Goal: Information Seeking & Learning: Compare options

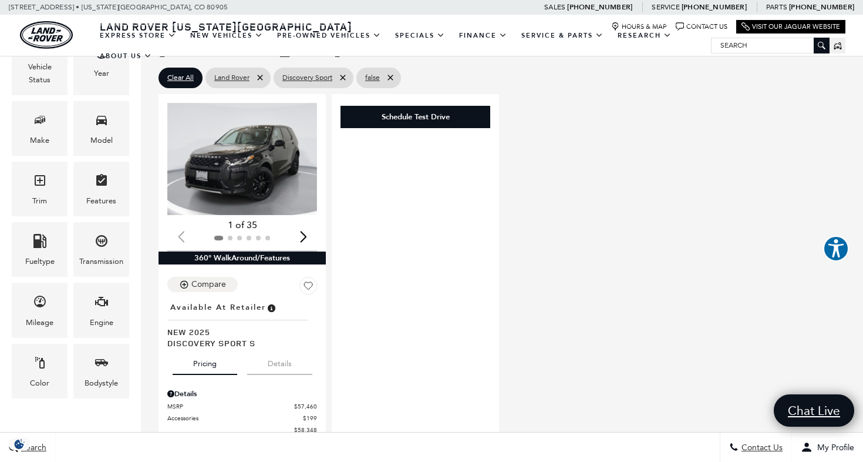
scroll to position [227, 0]
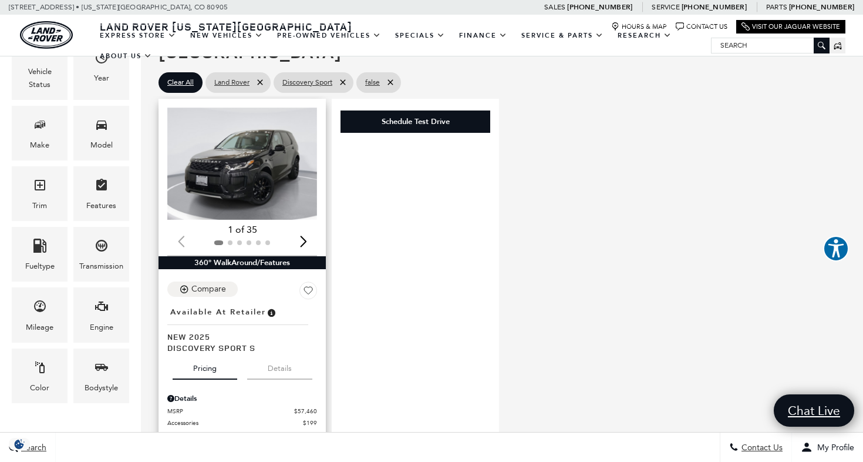
click at [265, 161] on img "1 / 2" at bounding box center [242, 163] width 150 height 112
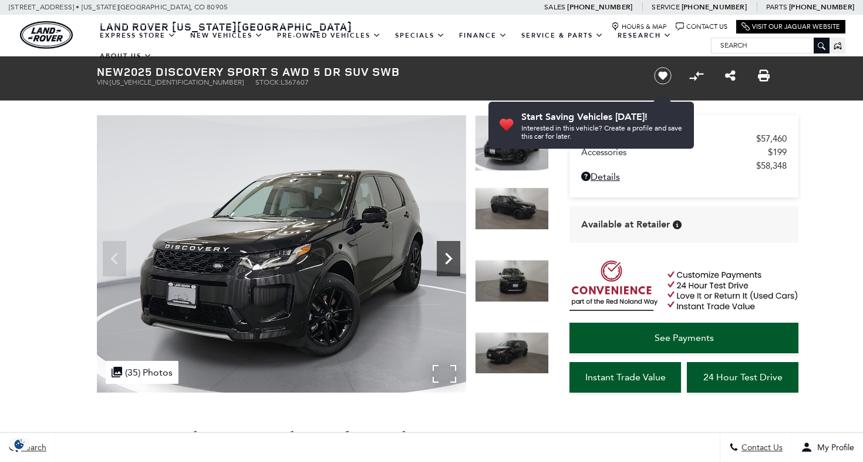
click at [448, 257] on icon "Next" at bounding box center [448, 258] width 23 height 23
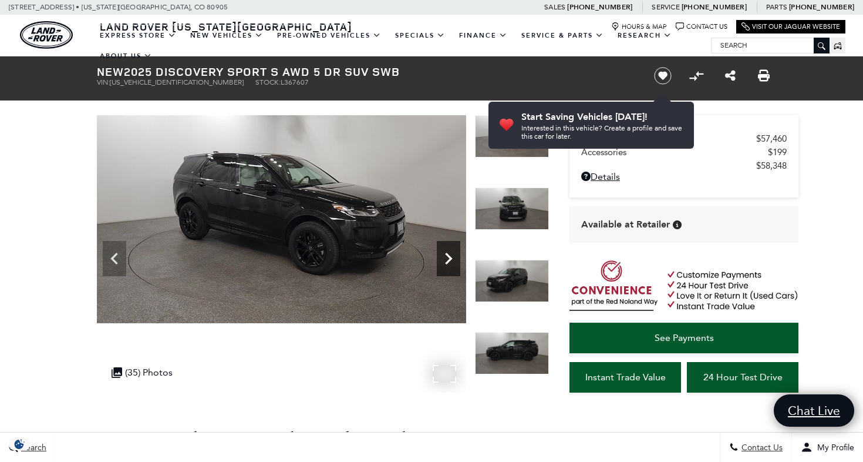
click at [448, 257] on icon "Next" at bounding box center [448, 258] width 23 height 23
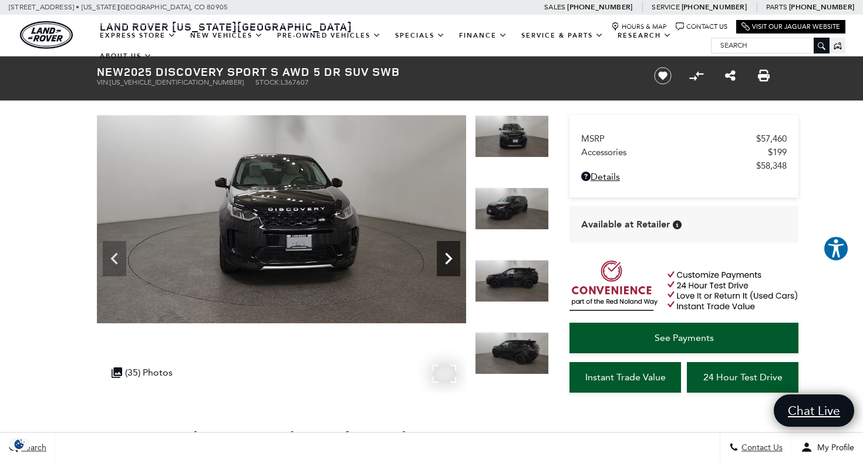
click at [448, 257] on icon "Next" at bounding box center [448, 258] width 23 height 23
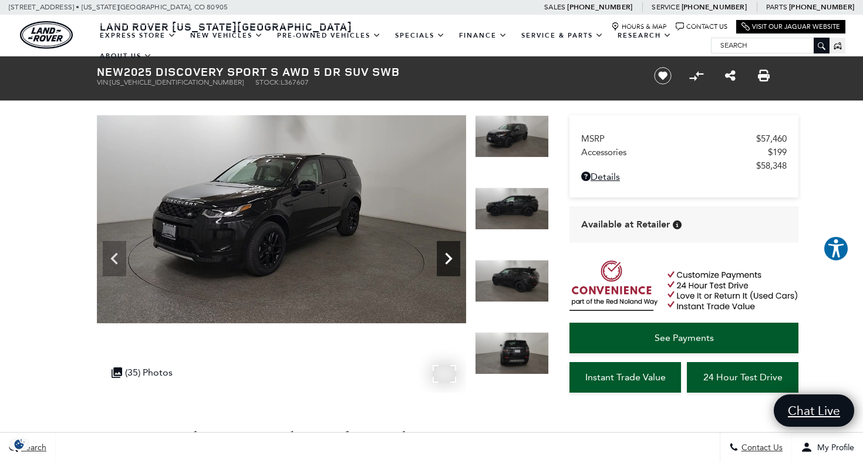
click at [448, 257] on icon "Next" at bounding box center [448, 258] width 23 height 23
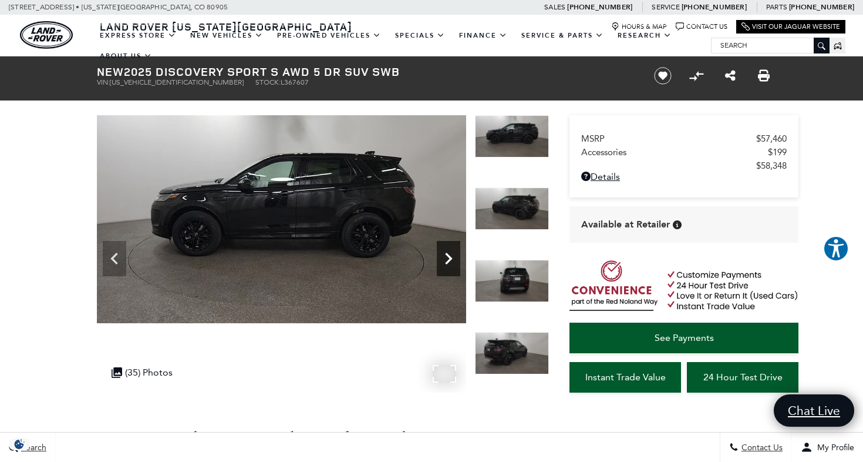
click at [448, 257] on icon "Next" at bounding box center [448, 258] width 23 height 23
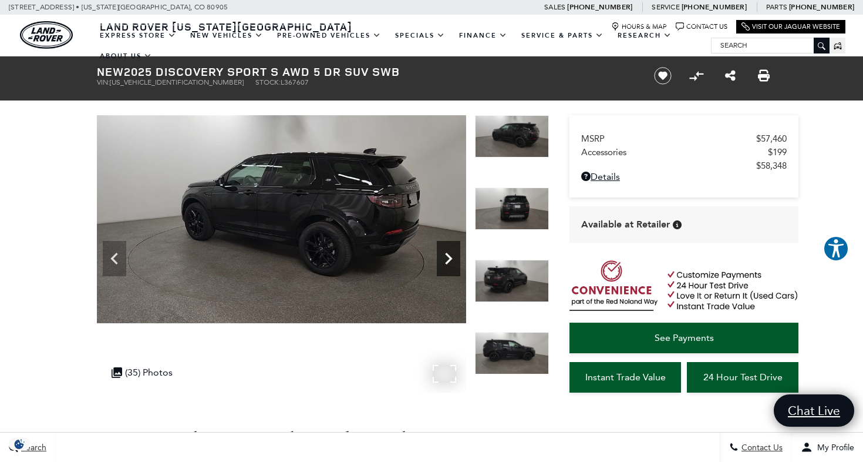
click at [448, 257] on icon "Next" at bounding box center [448, 258] width 23 height 23
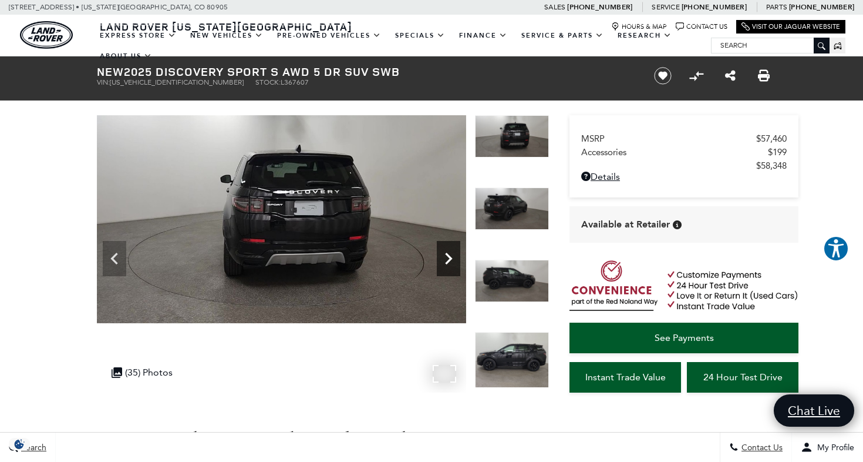
click at [446, 257] on icon "Next" at bounding box center [448, 258] width 23 height 23
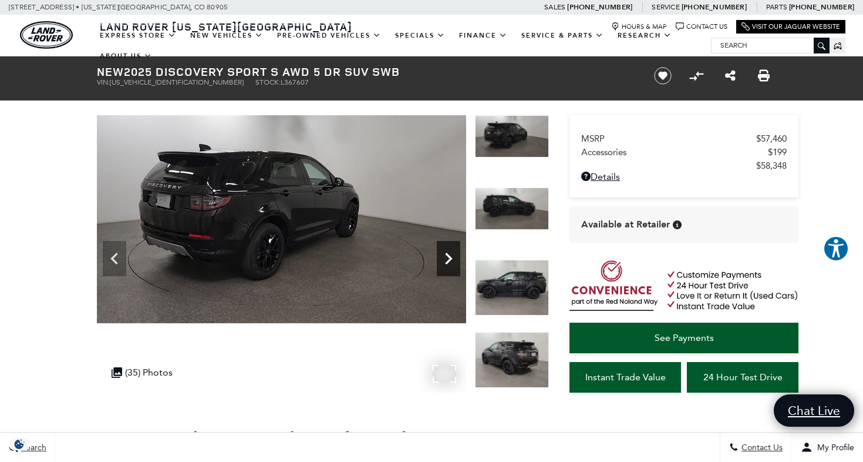
click at [446, 257] on icon "Next" at bounding box center [448, 258] width 23 height 23
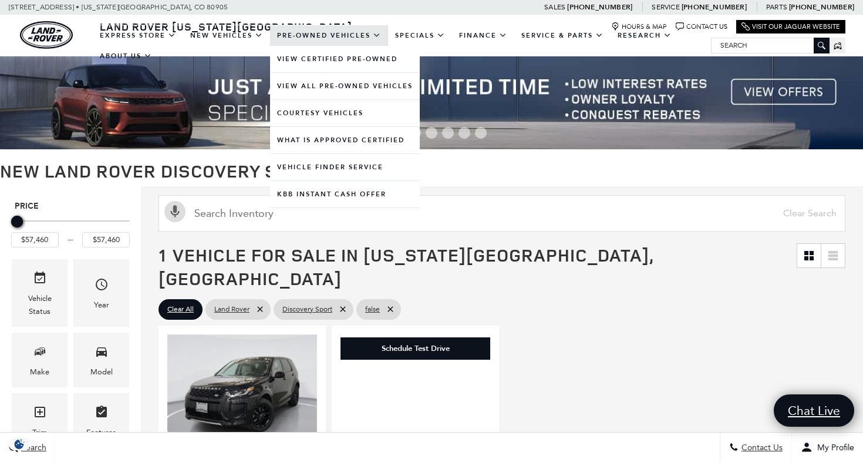
scroll to position [227, 0]
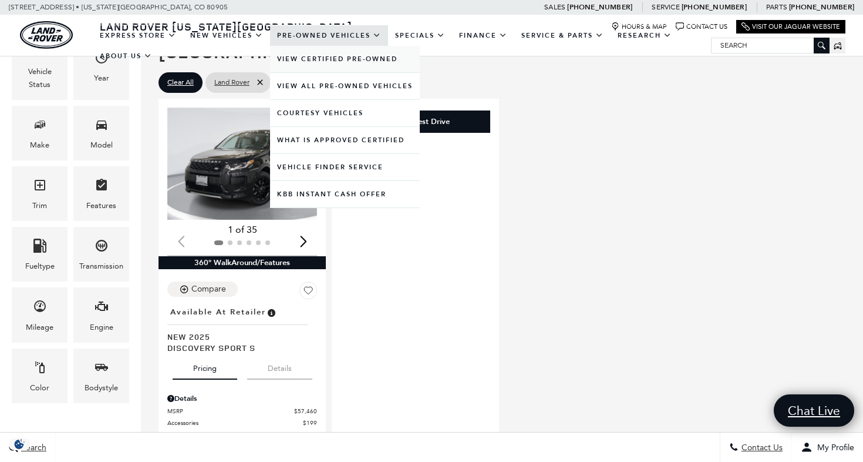
click at [348, 70] on link "View Certified Pre-Owned" at bounding box center [345, 59] width 150 height 26
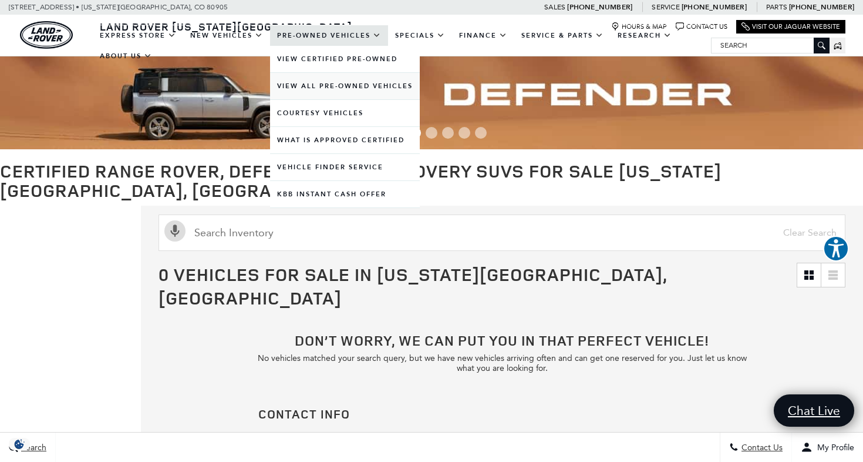
click at [309, 95] on link "View All Pre-Owned Vehicles" at bounding box center [345, 86] width 150 height 26
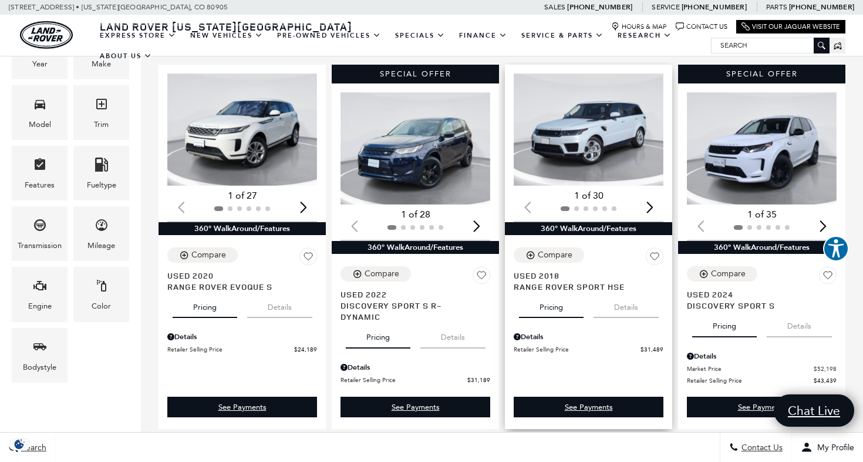
scroll to position [236, 0]
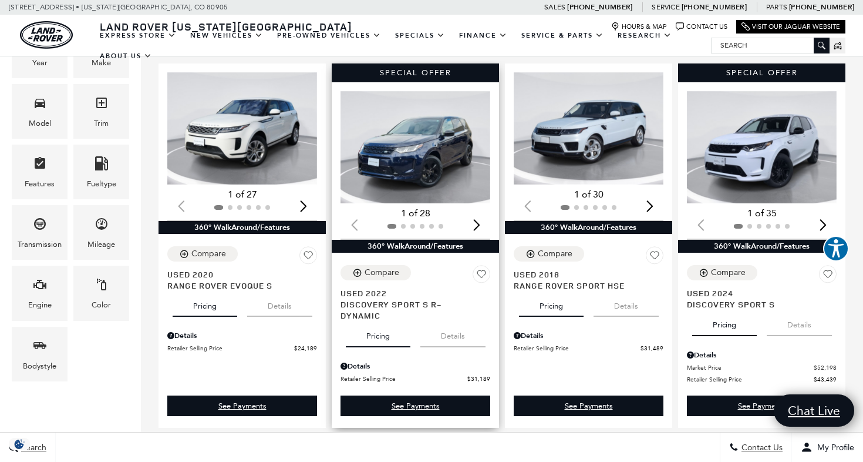
click at [425, 126] on img "1 / 2" at bounding box center [416, 147] width 150 height 112
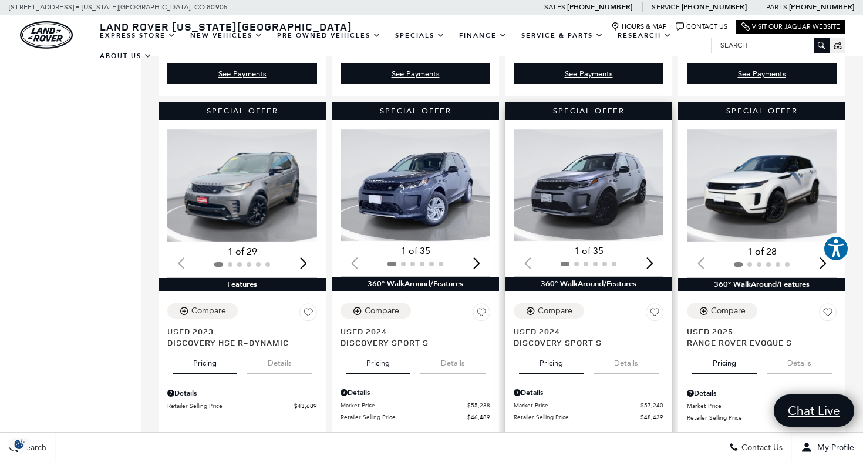
scroll to position [570, 0]
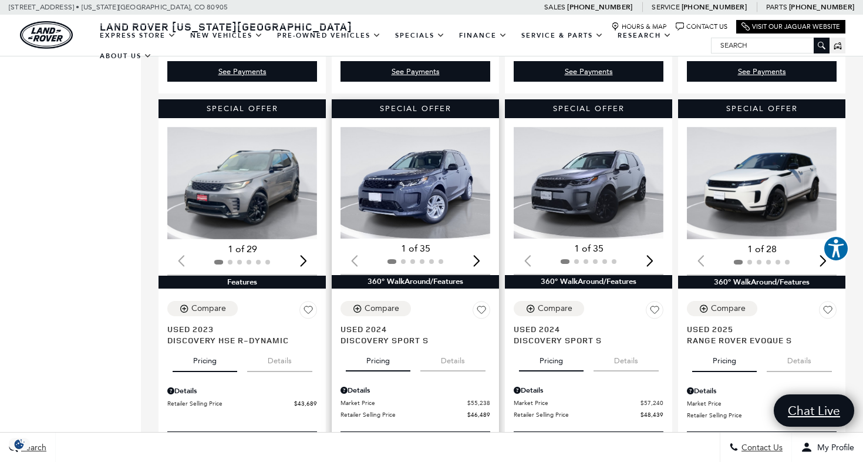
click at [440, 167] on img "1 / 2" at bounding box center [416, 183] width 150 height 112
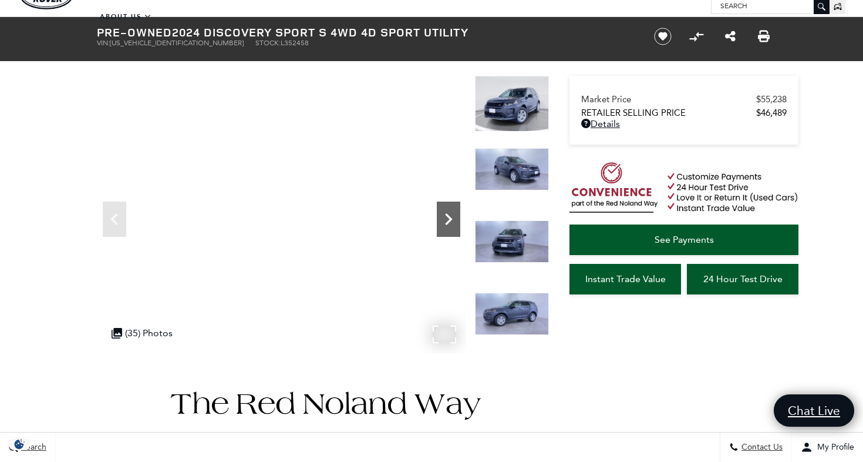
click at [451, 220] on icon "Next" at bounding box center [448, 219] width 7 height 12
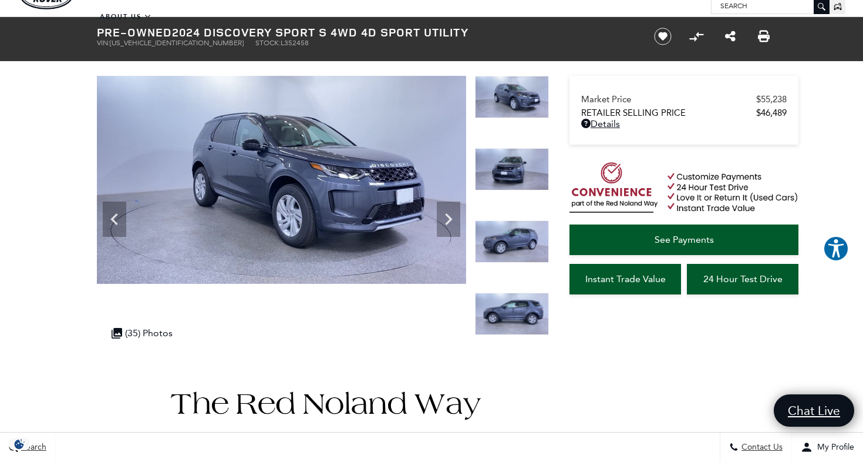
click at [512, 169] on img at bounding box center [512, 169] width 74 height 42
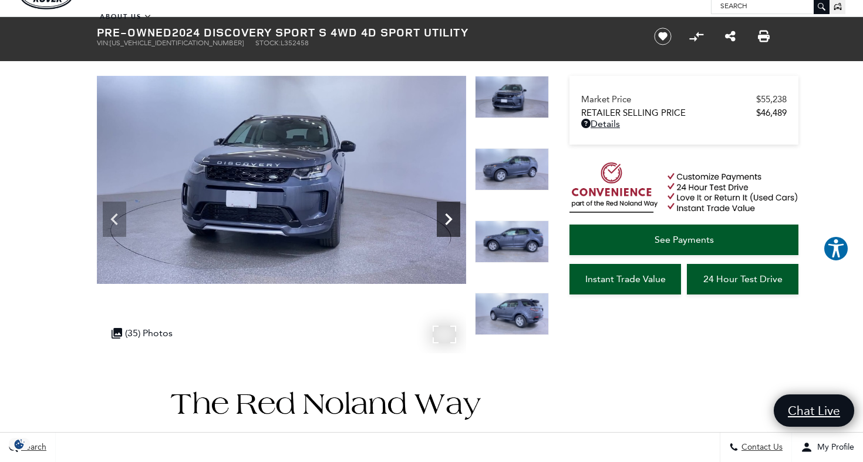
click at [453, 221] on icon "Next" at bounding box center [448, 218] width 23 height 23
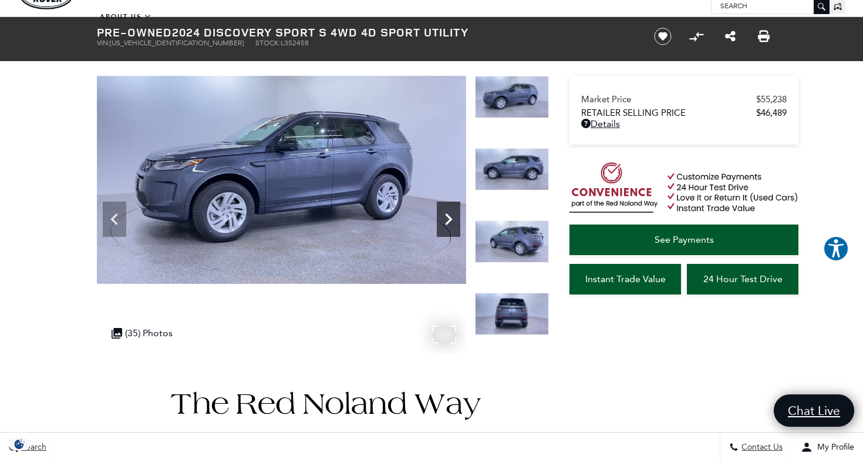
click at [453, 221] on icon "Next" at bounding box center [448, 218] width 23 height 23
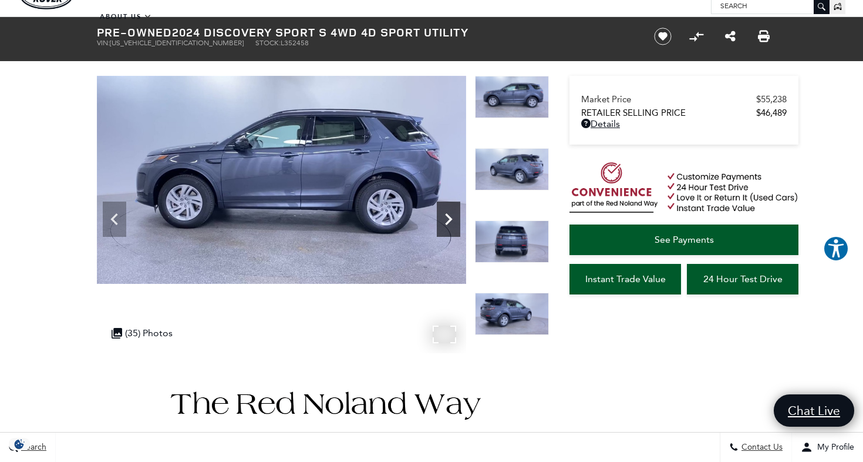
click at [453, 221] on icon "Next" at bounding box center [448, 218] width 23 height 23
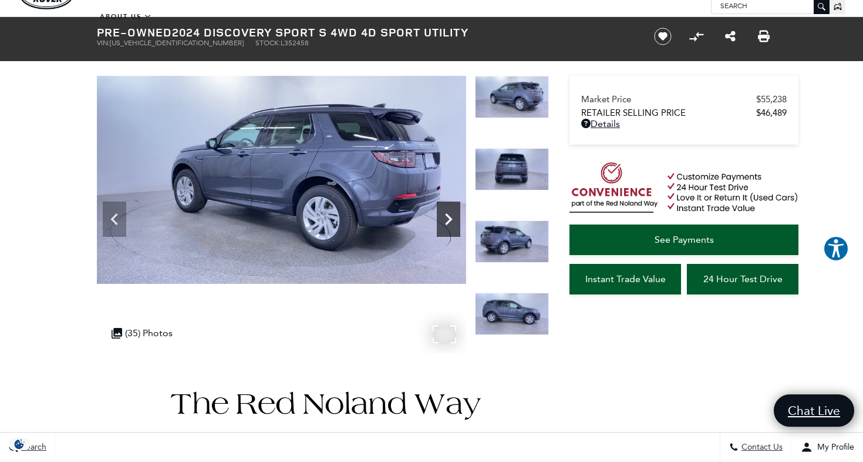
click at [453, 221] on icon "Next" at bounding box center [448, 218] width 23 height 23
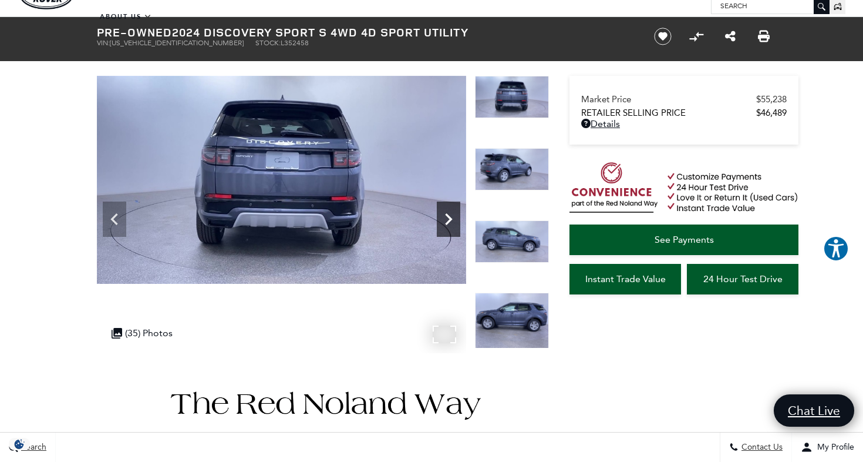
click at [453, 221] on icon "Next" at bounding box center [448, 218] width 23 height 23
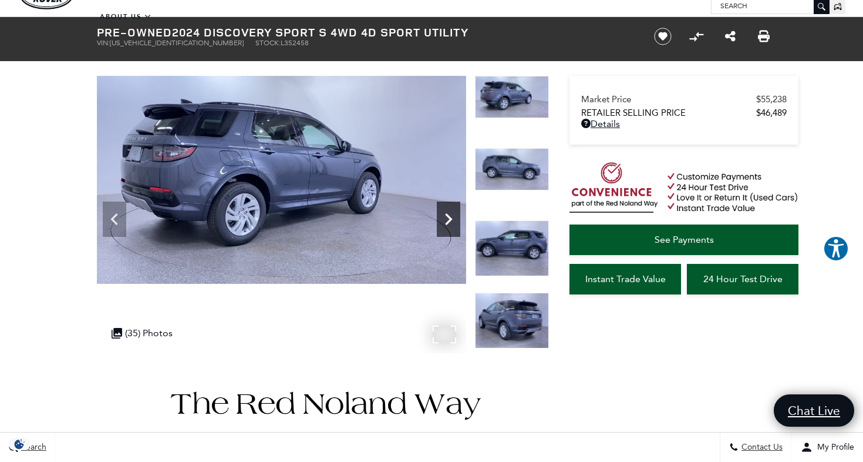
click at [453, 221] on icon "Next" at bounding box center [448, 218] width 23 height 23
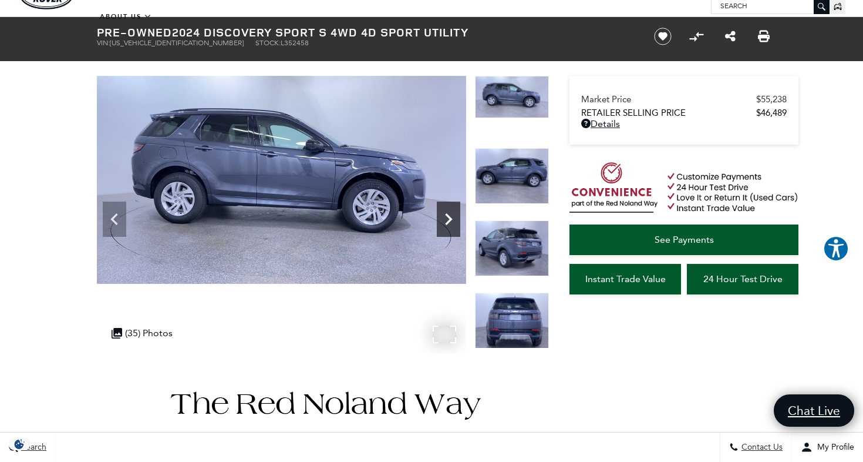
click at [453, 221] on icon "Next" at bounding box center [448, 218] width 23 height 23
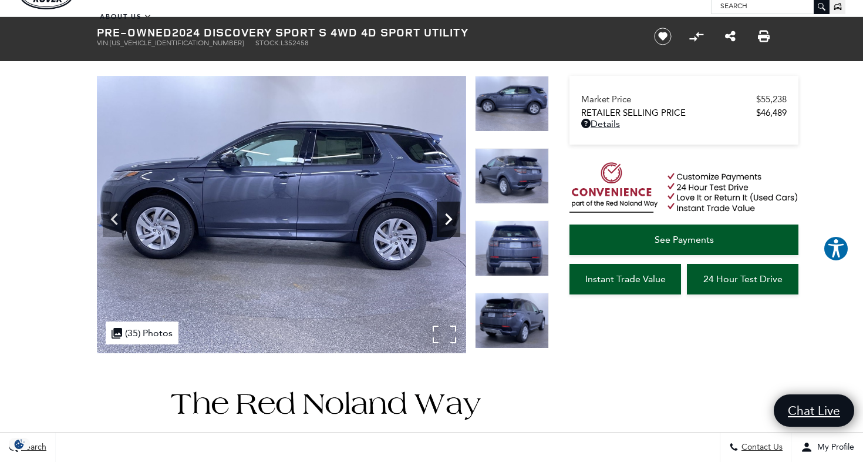
click at [453, 221] on icon "Next" at bounding box center [448, 218] width 23 height 23
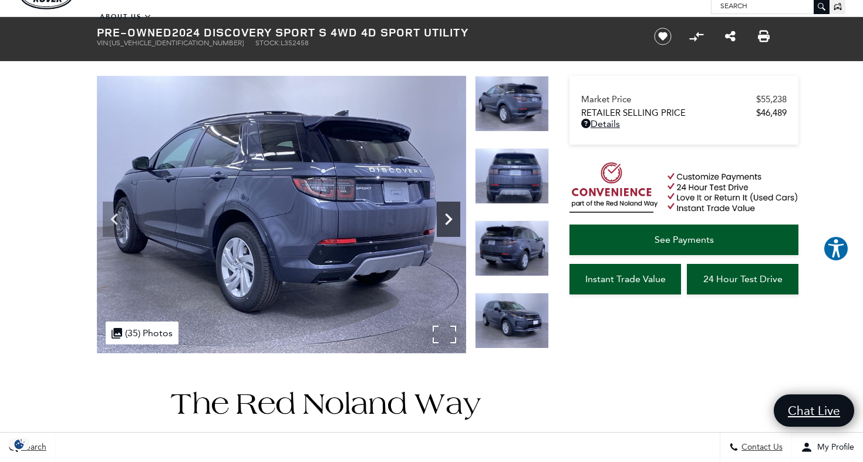
click at [453, 221] on icon "Next" at bounding box center [448, 218] width 23 height 23
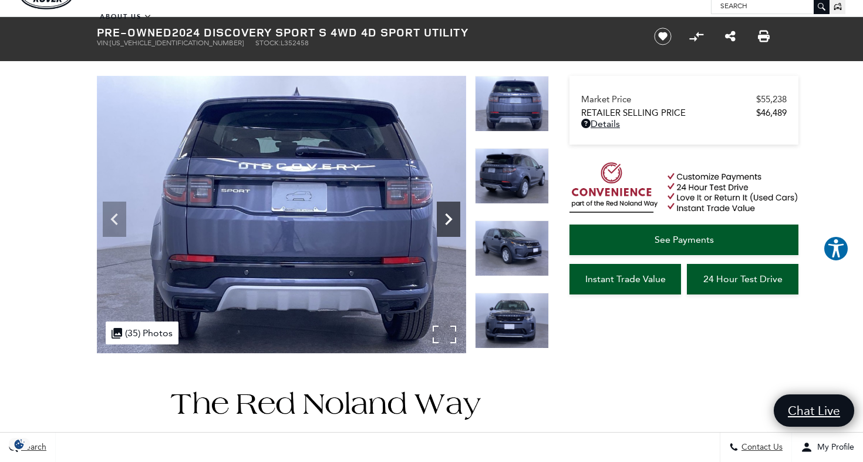
click at [453, 221] on icon "Next" at bounding box center [448, 218] width 23 height 23
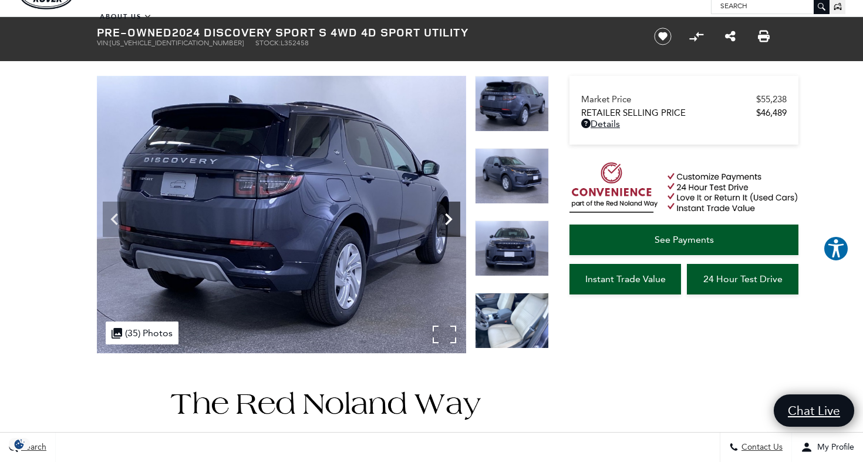
click at [453, 221] on icon "Next" at bounding box center [448, 218] width 23 height 23
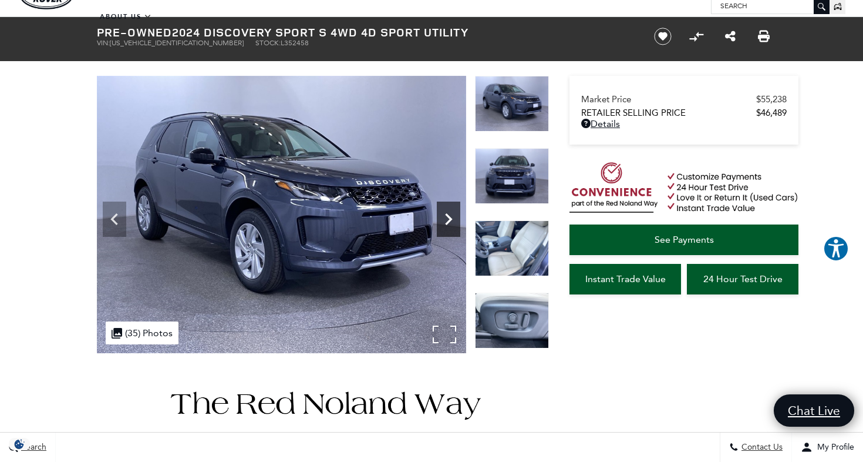
click at [453, 221] on icon "Next" at bounding box center [448, 218] width 23 height 23
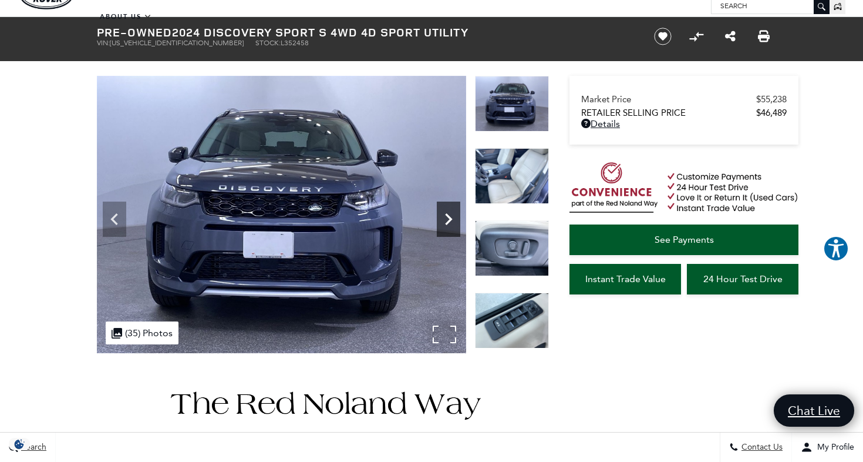
click at [453, 221] on icon "Next" at bounding box center [448, 218] width 23 height 23
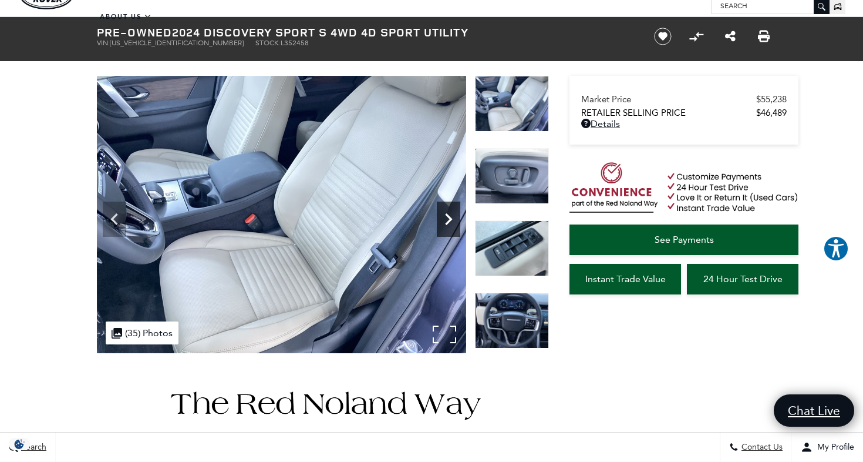
click at [453, 221] on icon "Next" at bounding box center [448, 218] width 23 height 23
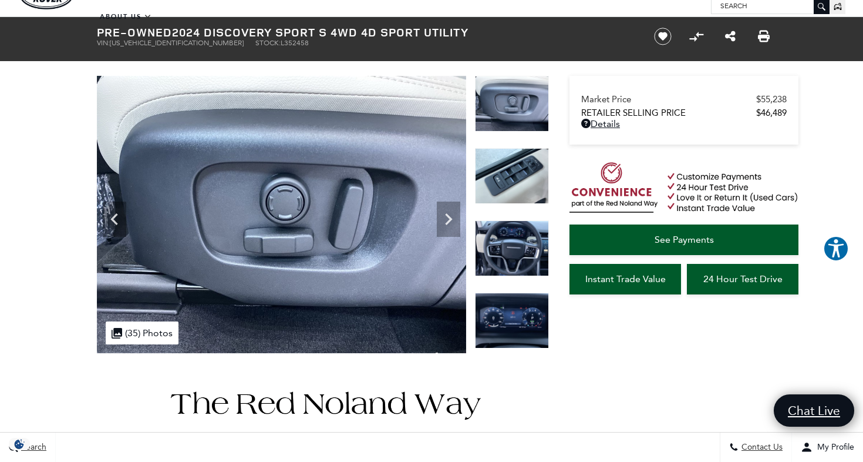
click at [522, 317] on img at bounding box center [512, 320] width 74 height 56
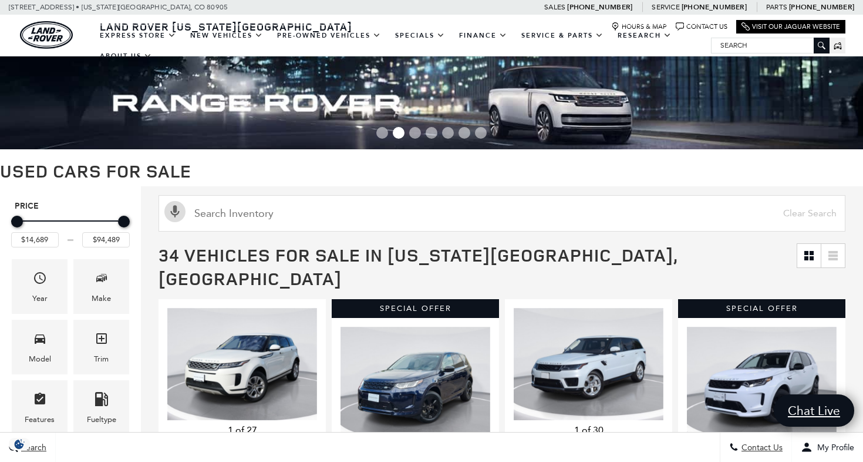
scroll to position [570, 0]
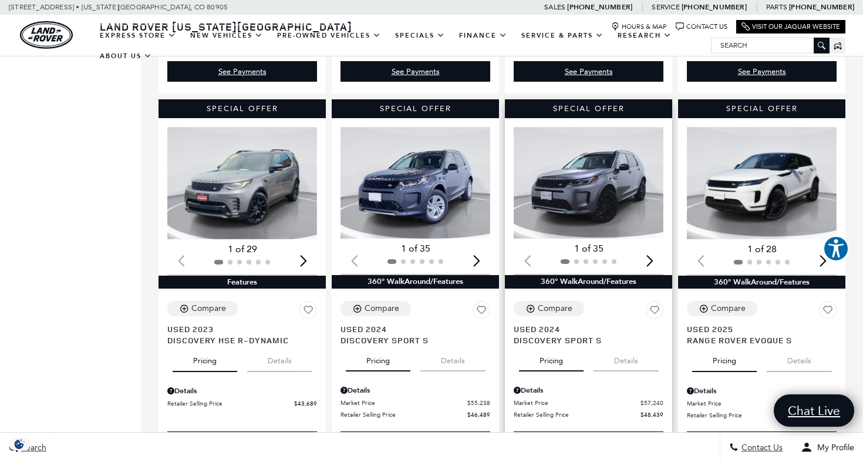
click at [611, 170] on img "1 / 2" at bounding box center [589, 183] width 150 height 112
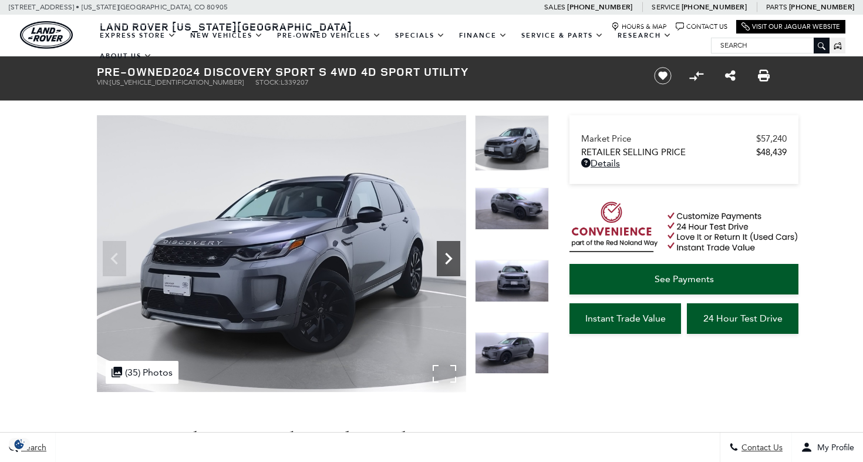
click at [448, 256] on icon "Next" at bounding box center [448, 259] width 7 height 12
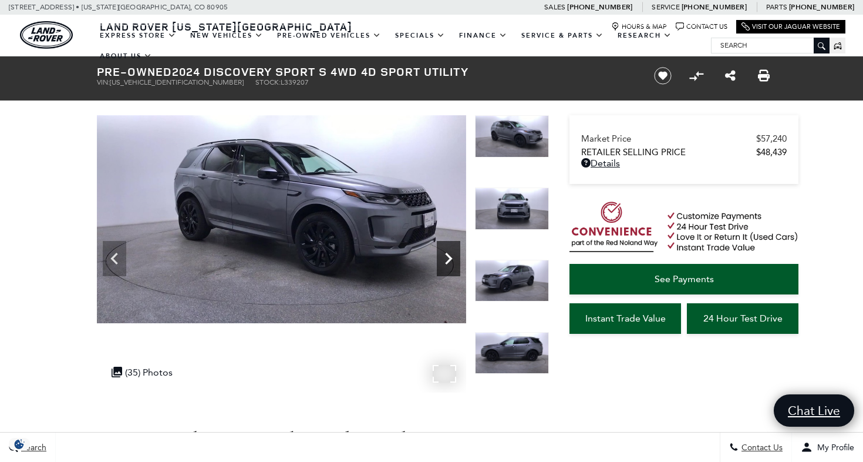
click at [448, 256] on icon "Next" at bounding box center [448, 259] width 7 height 12
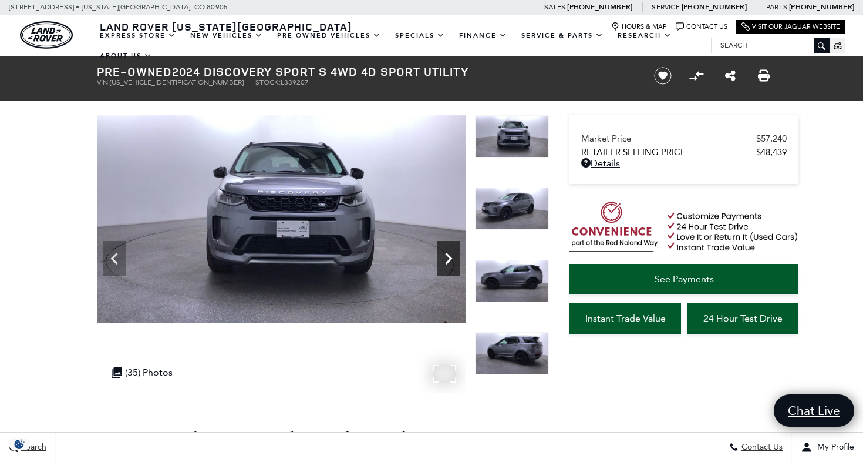
click at [448, 256] on icon "Next" at bounding box center [448, 259] width 7 height 12
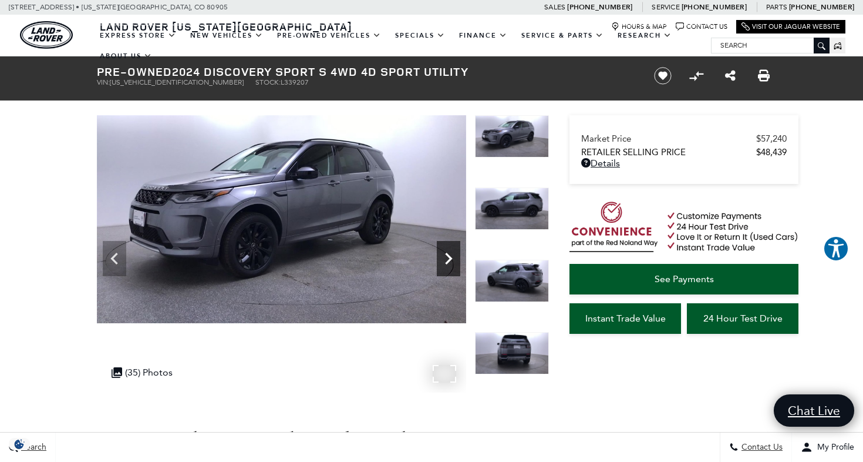
click at [448, 256] on icon "Next" at bounding box center [448, 259] width 7 height 12
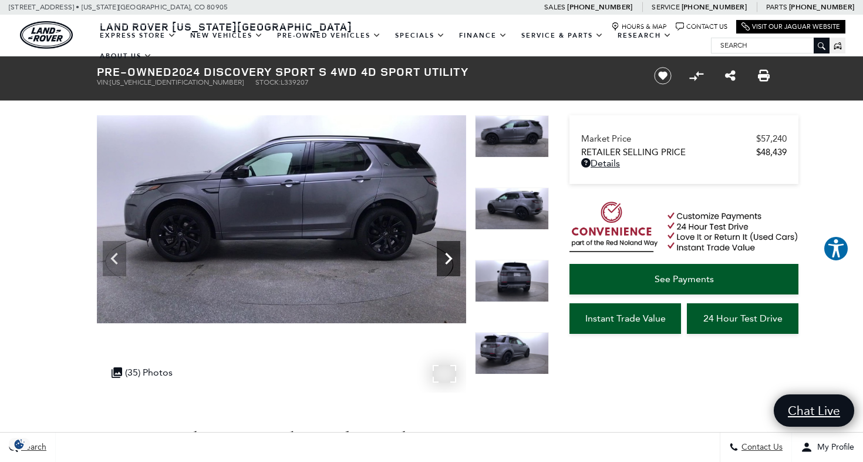
click at [448, 256] on icon "Next" at bounding box center [448, 259] width 7 height 12
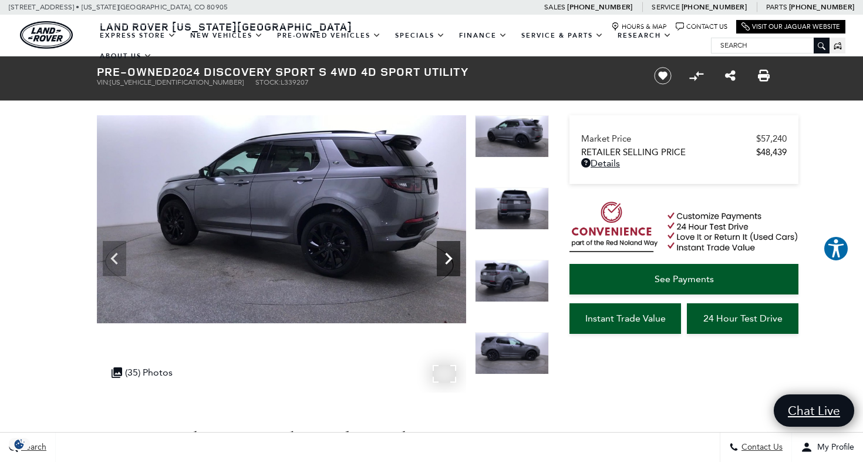
click at [448, 256] on icon "Next" at bounding box center [448, 259] width 7 height 12
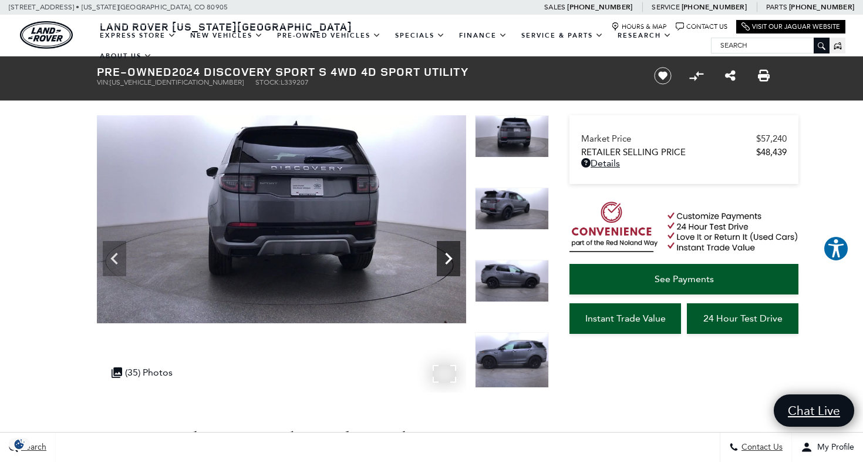
click at [448, 256] on icon "Next" at bounding box center [448, 259] width 7 height 12
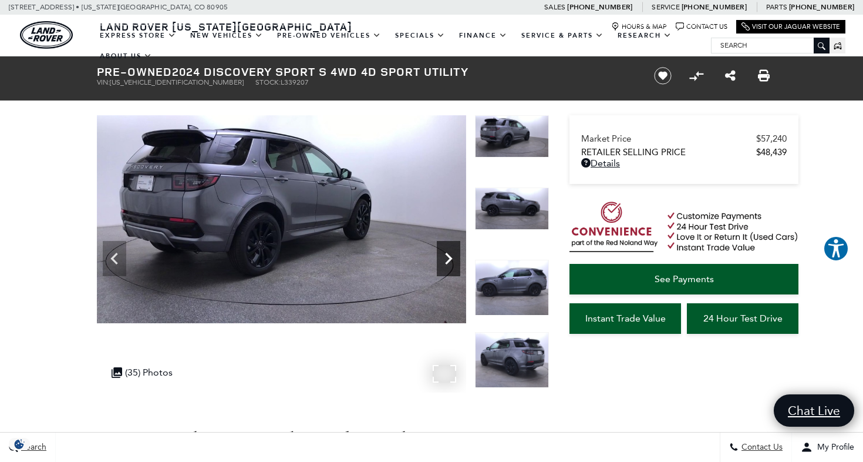
click at [448, 256] on icon "Next" at bounding box center [448, 259] width 7 height 12
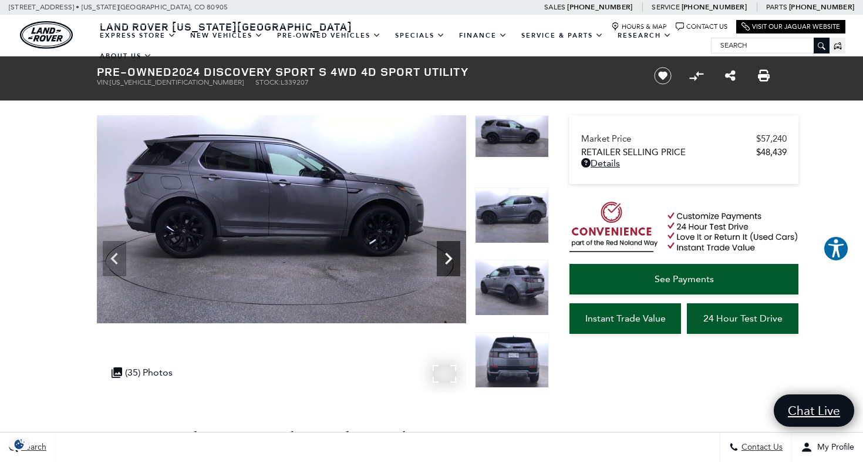
click at [448, 256] on icon "Next" at bounding box center [448, 259] width 7 height 12
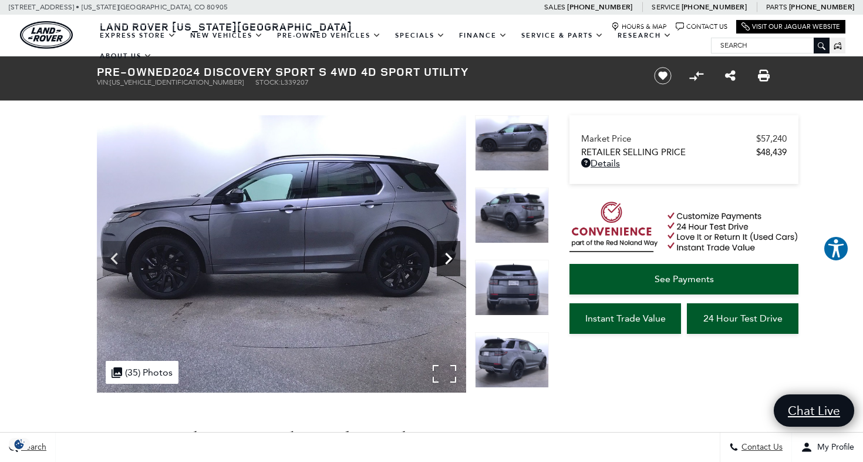
click at [448, 256] on icon "Next" at bounding box center [448, 259] width 7 height 12
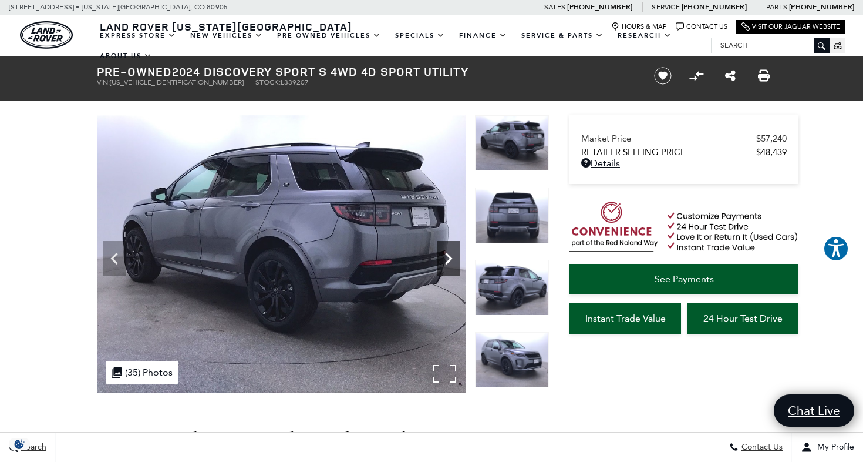
click at [448, 256] on icon "Next" at bounding box center [448, 259] width 7 height 12
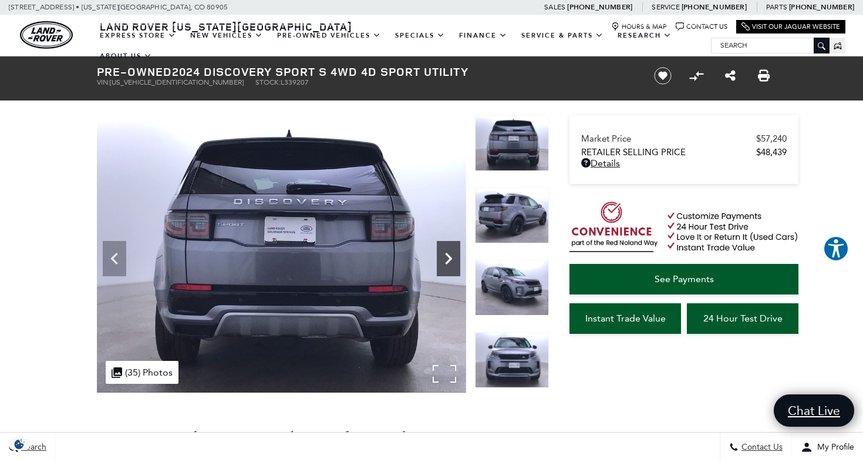
click at [448, 256] on icon "Next" at bounding box center [448, 259] width 7 height 12
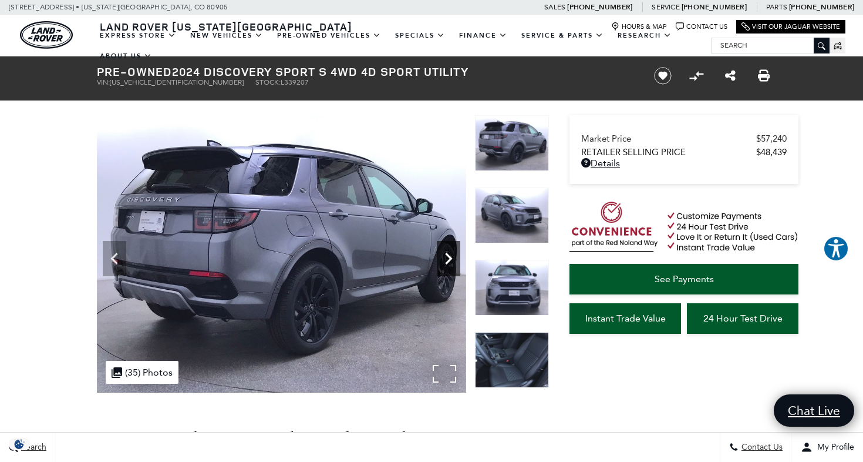
click at [448, 256] on icon "Next" at bounding box center [448, 259] width 7 height 12
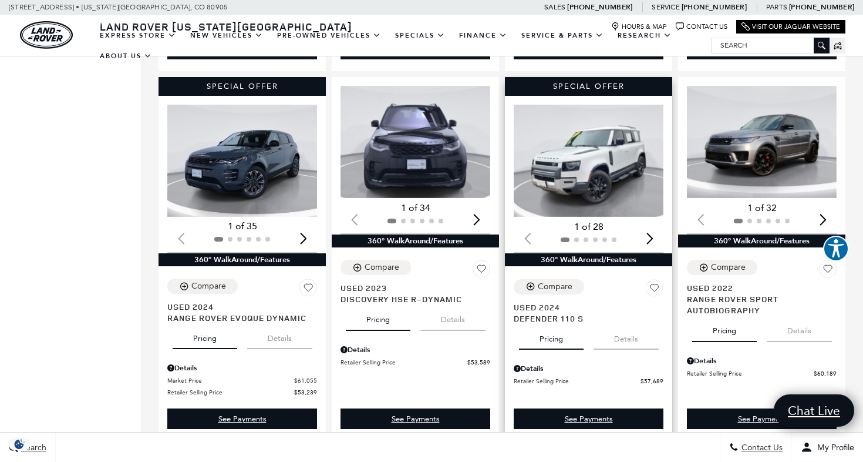
scroll to position [961, 0]
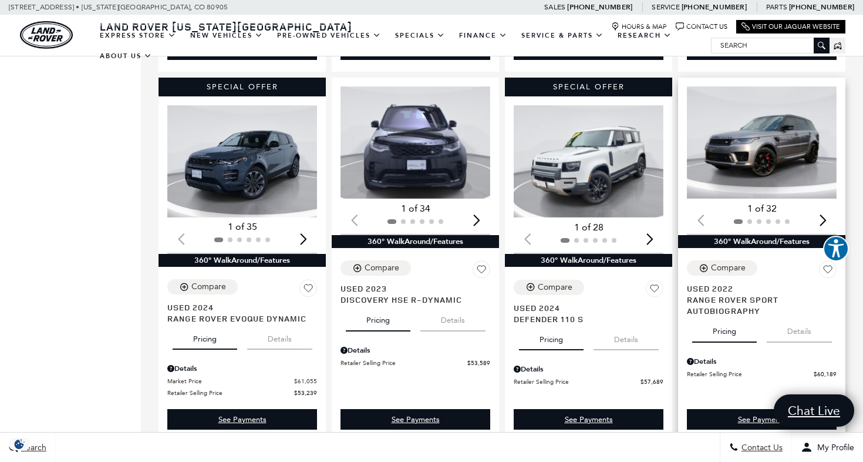
click at [787, 125] on img "1 / 2" at bounding box center [762, 142] width 150 height 112
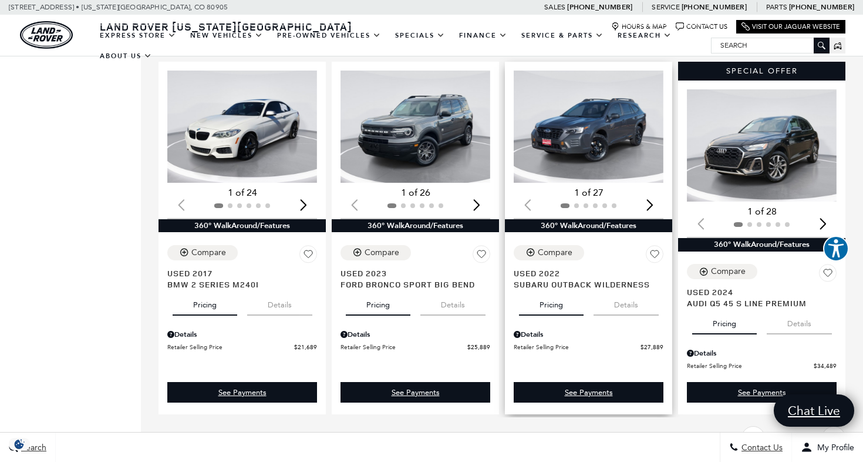
scroll to position [1698, 0]
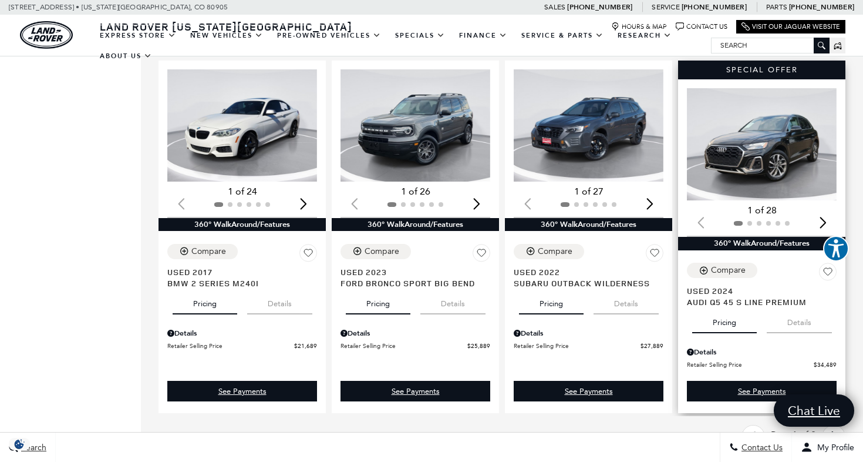
click at [778, 157] on img "1 / 2" at bounding box center [762, 144] width 150 height 112
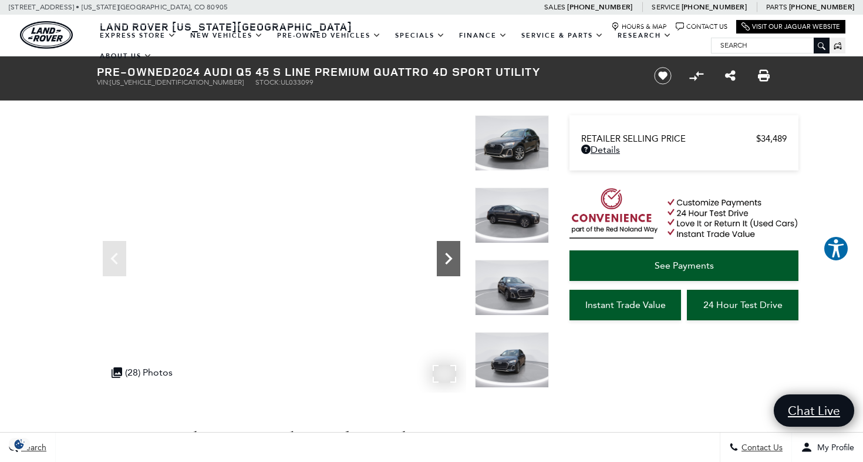
click at [451, 256] on icon "Next" at bounding box center [448, 258] width 23 height 23
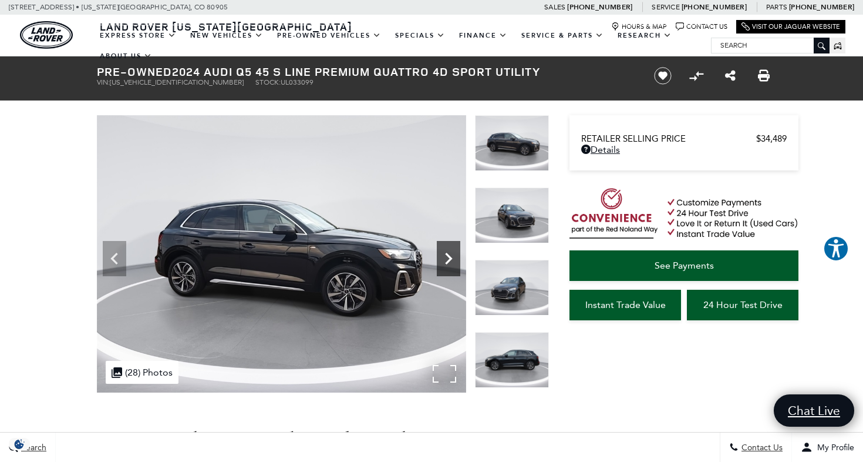
click at [451, 256] on icon "Next" at bounding box center [448, 258] width 23 height 23
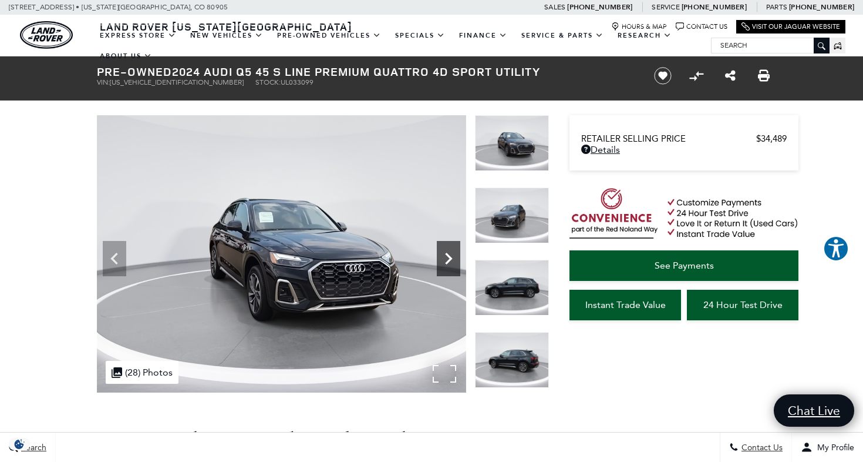
click at [451, 256] on icon "Next" at bounding box center [448, 258] width 23 height 23
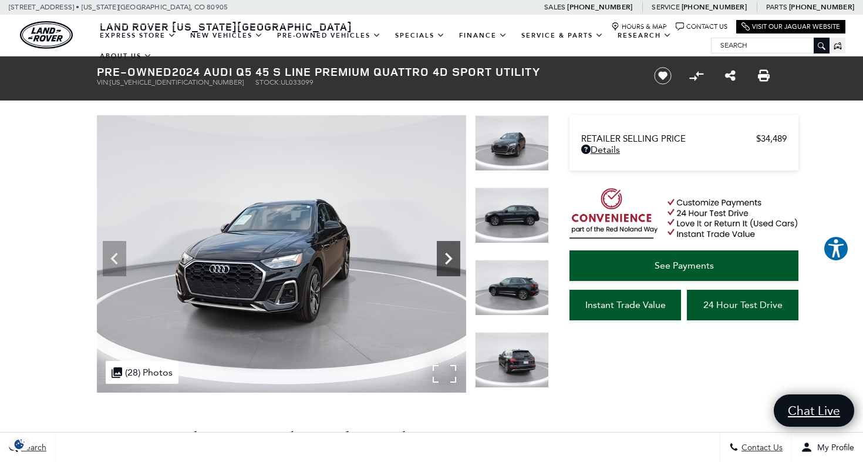
click at [451, 256] on icon "Next" at bounding box center [448, 258] width 23 height 23
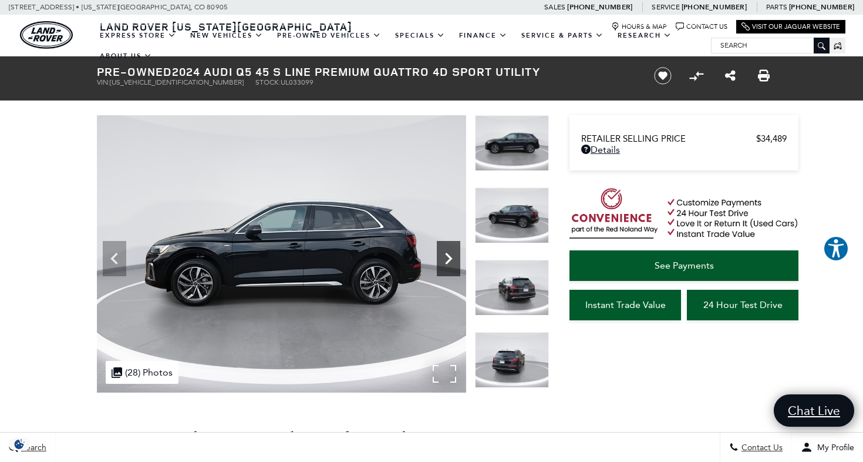
click at [451, 254] on icon "Next" at bounding box center [448, 258] width 23 height 23
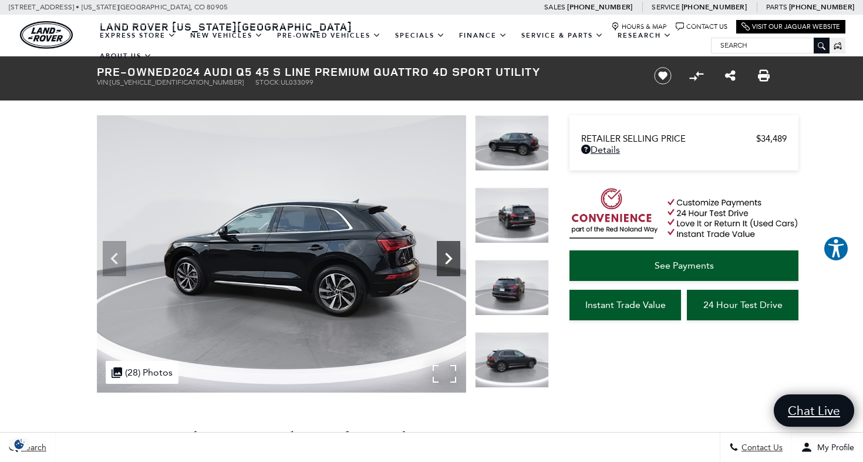
click at [451, 254] on icon "Next" at bounding box center [448, 258] width 23 height 23
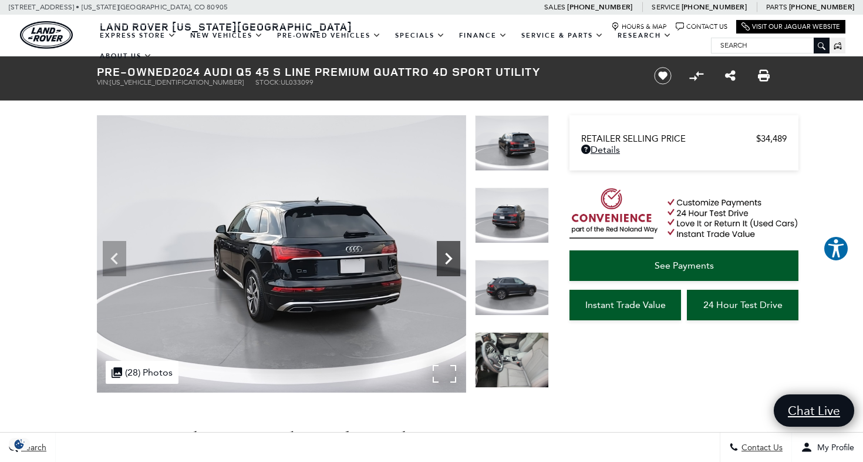
click at [451, 254] on icon "Next" at bounding box center [448, 258] width 23 height 23
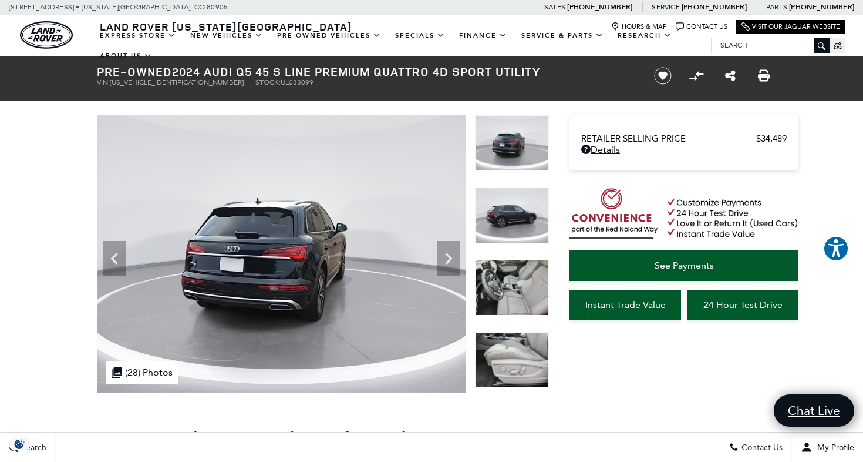
click at [516, 281] on img at bounding box center [512, 288] width 74 height 56
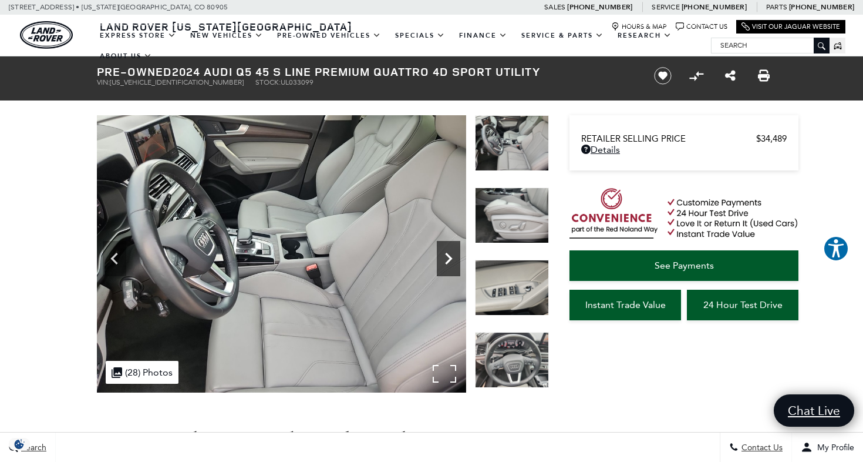
click at [448, 251] on icon "Next" at bounding box center [448, 258] width 23 height 23
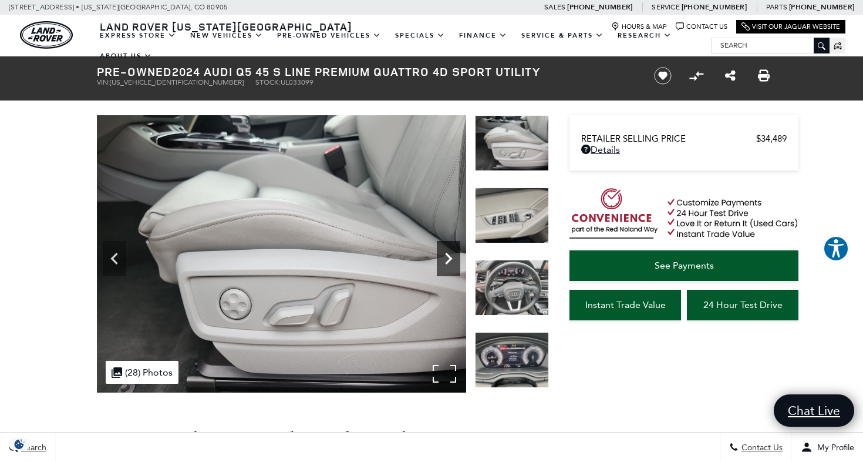
click at [448, 251] on icon "Next" at bounding box center [448, 258] width 23 height 23
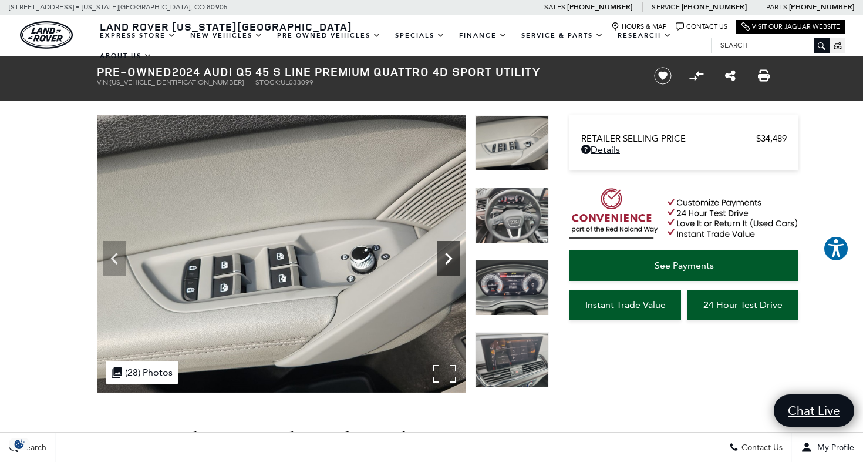
click at [448, 251] on icon "Next" at bounding box center [448, 258] width 23 height 23
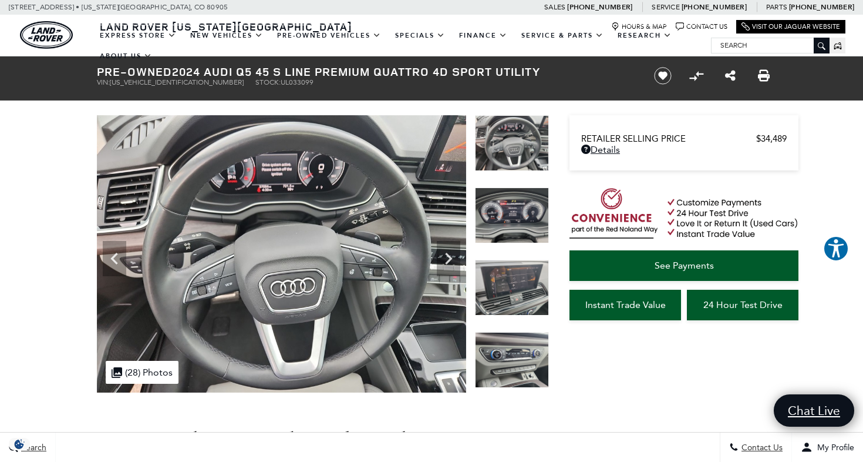
click at [516, 216] on img at bounding box center [512, 215] width 74 height 56
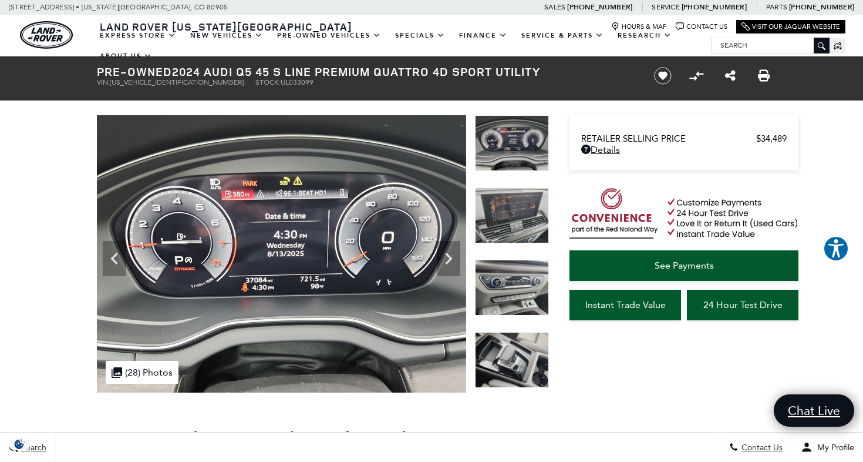
click at [516, 216] on img at bounding box center [512, 215] width 74 height 56
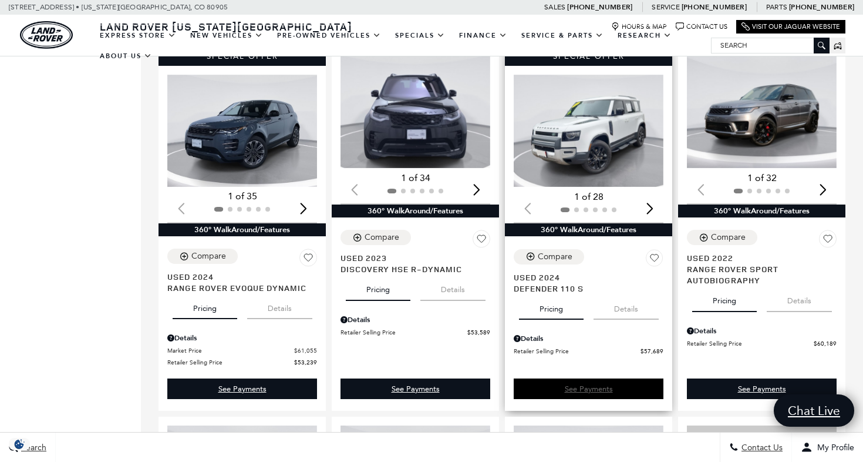
scroll to position [1013, 0]
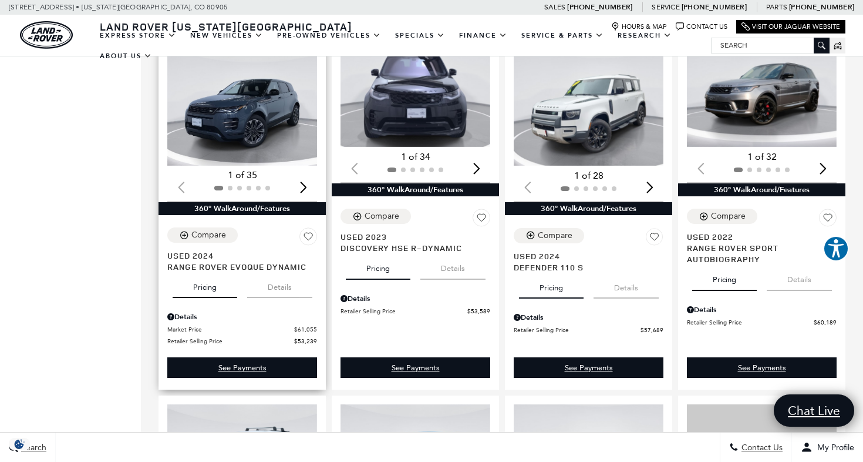
click at [263, 100] on img "1 / 2" at bounding box center [242, 109] width 150 height 112
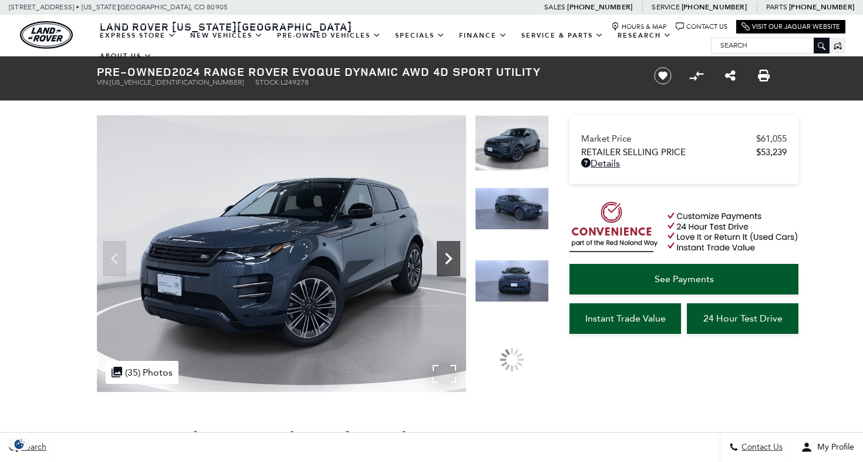
click at [450, 257] on icon "Next" at bounding box center [448, 259] width 7 height 12
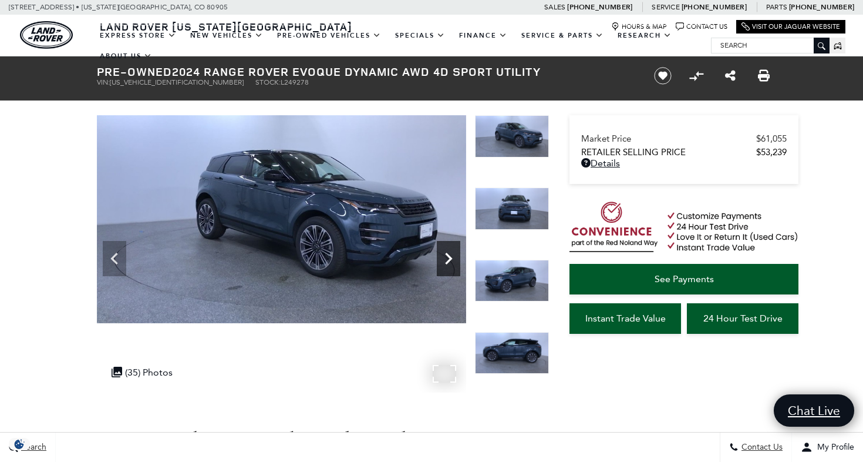
click at [450, 257] on icon "Next" at bounding box center [448, 259] width 7 height 12
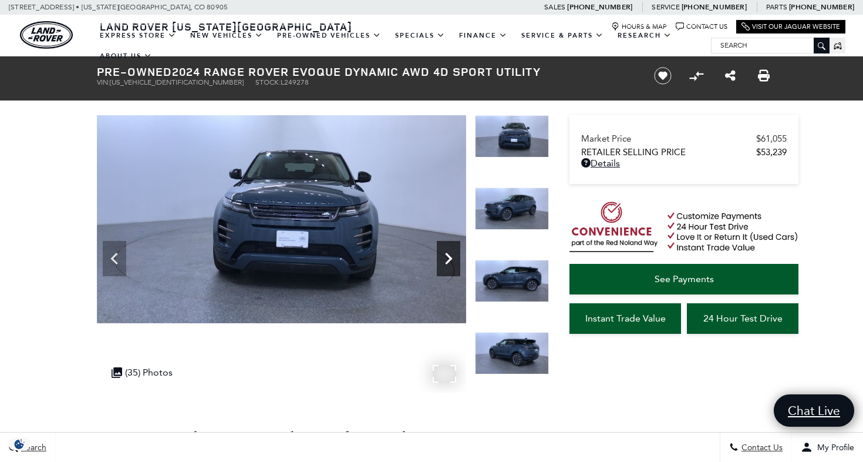
click at [450, 257] on icon "Next" at bounding box center [448, 259] width 7 height 12
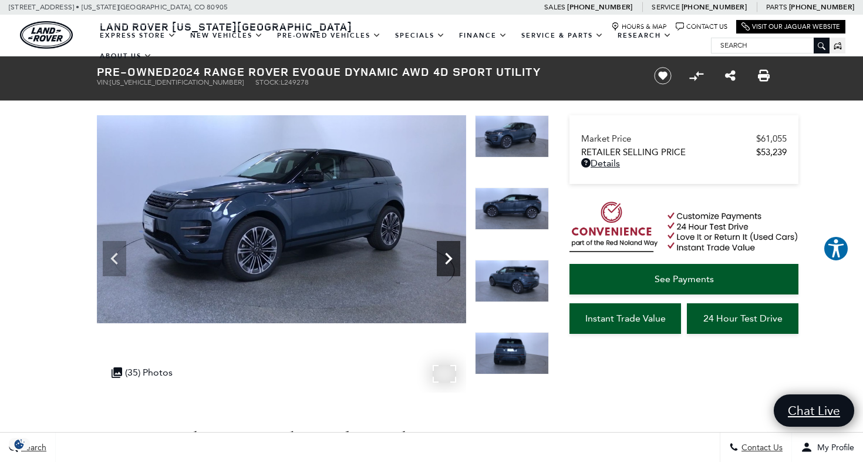
click at [450, 257] on icon "Next" at bounding box center [448, 259] width 7 height 12
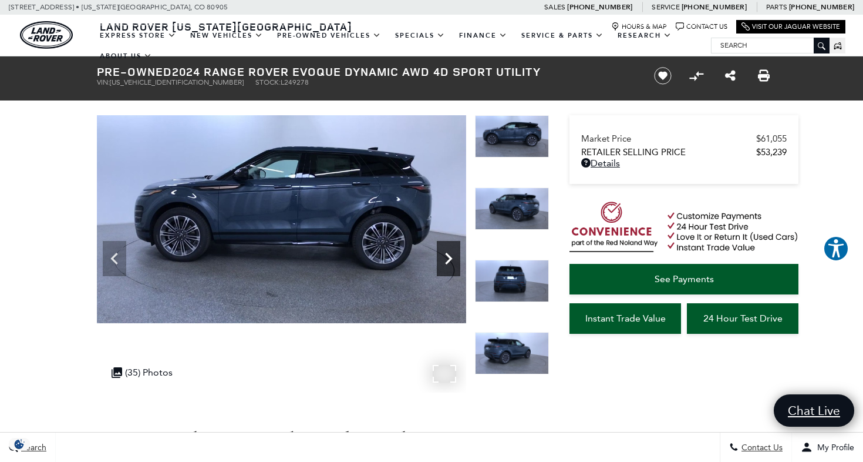
click at [450, 257] on icon "Next" at bounding box center [448, 259] width 7 height 12
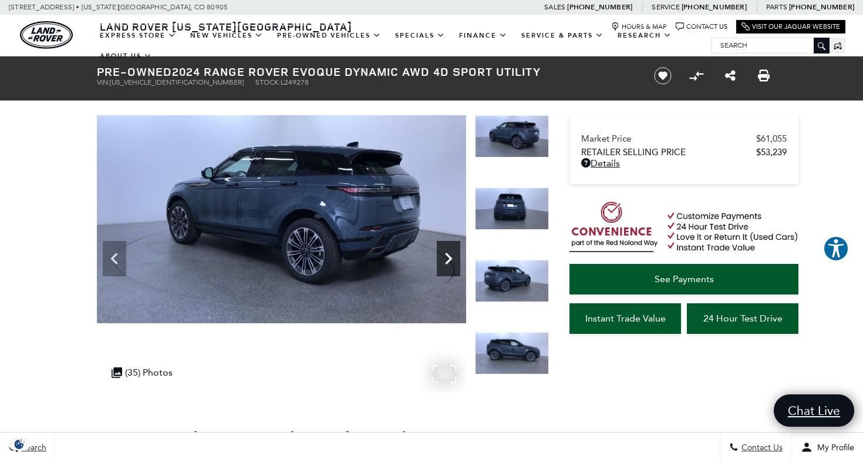
click at [450, 257] on icon "Next" at bounding box center [448, 259] width 7 height 12
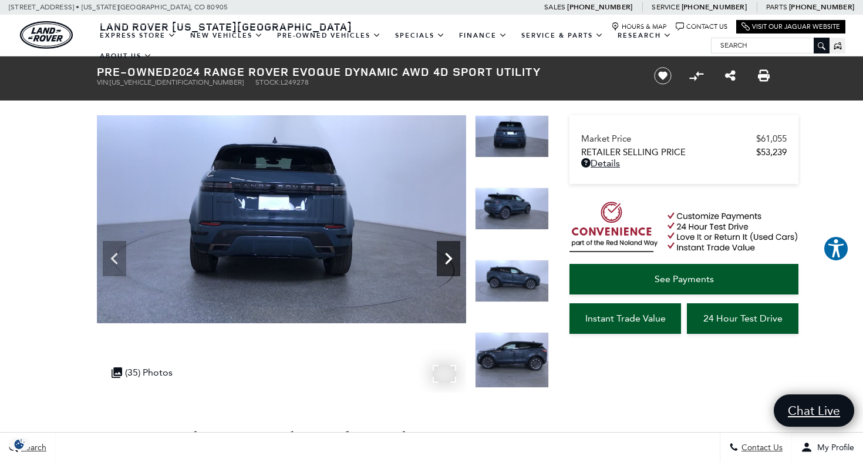
click at [450, 257] on icon "Next" at bounding box center [448, 259] width 7 height 12
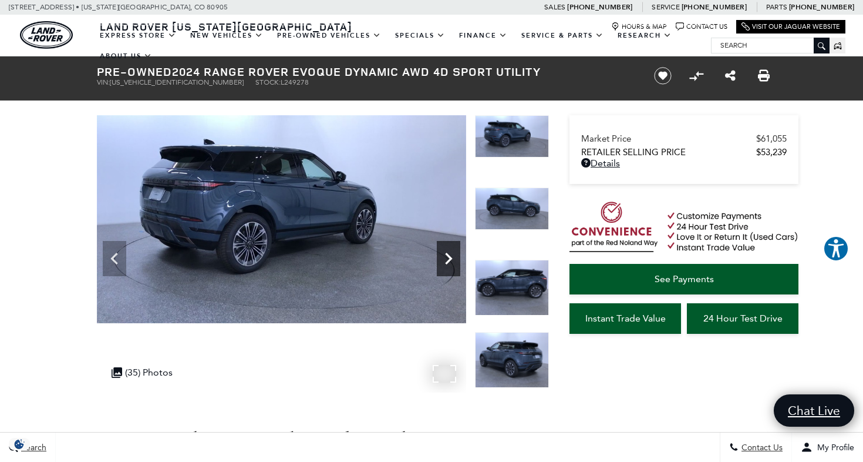
click at [450, 257] on icon "Next" at bounding box center [448, 259] width 7 height 12
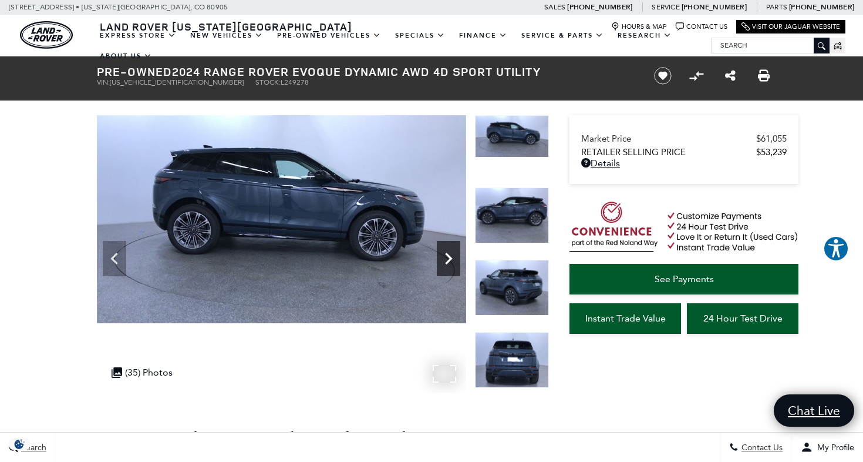
click at [450, 257] on icon "Next" at bounding box center [448, 259] width 7 height 12
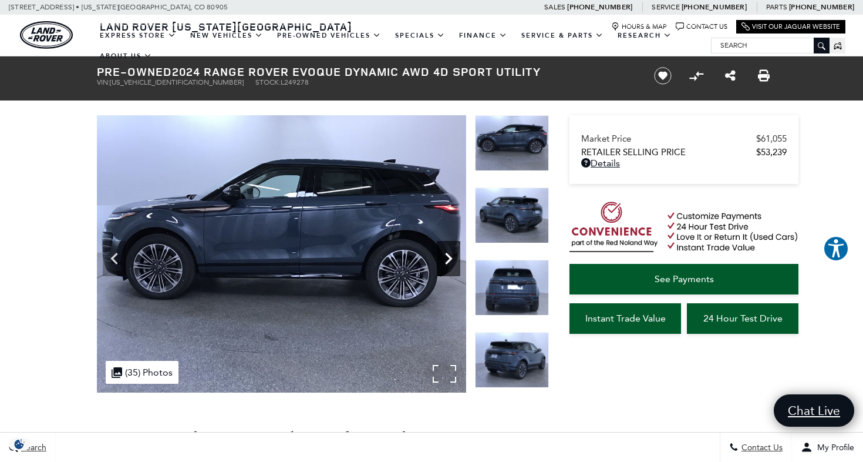
click at [449, 257] on icon "Next" at bounding box center [448, 259] width 7 height 12
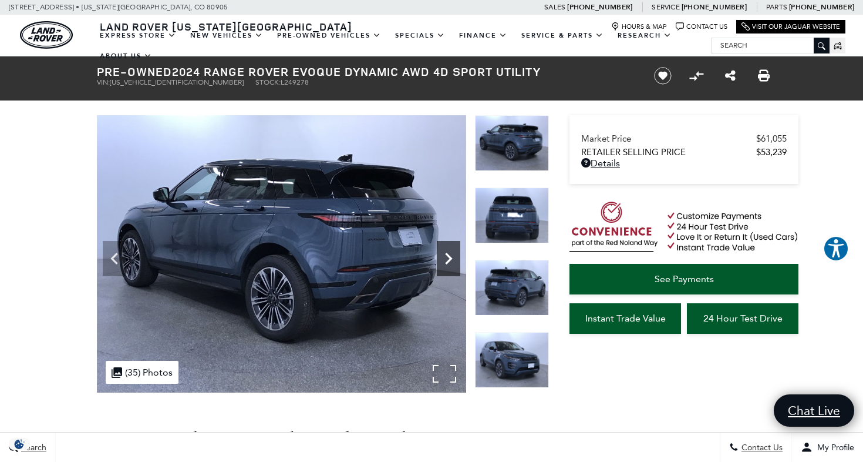
click at [449, 257] on icon "Next" at bounding box center [448, 259] width 7 height 12
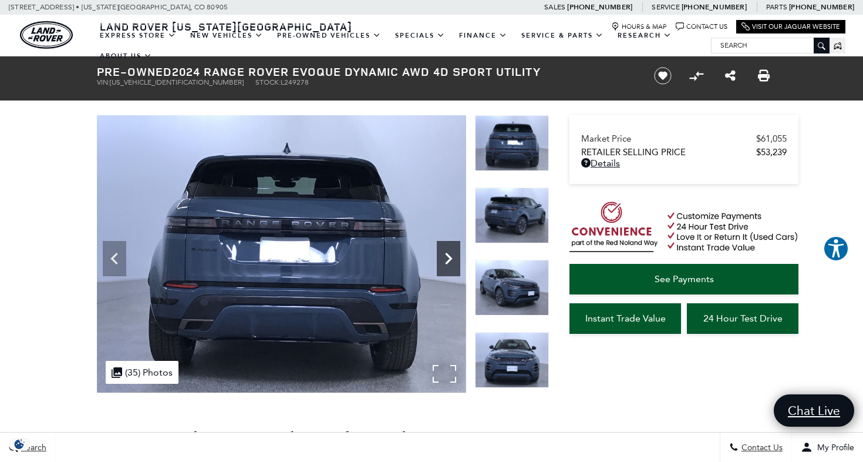
click at [449, 257] on icon "Next" at bounding box center [448, 259] width 7 height 12
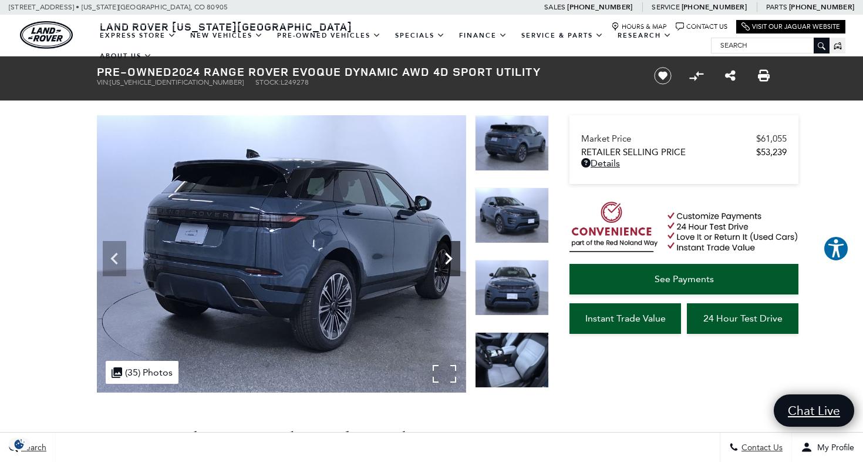
click at [449, 257] on icon "Next" at bounding box center [448, 259] width 7 height 12
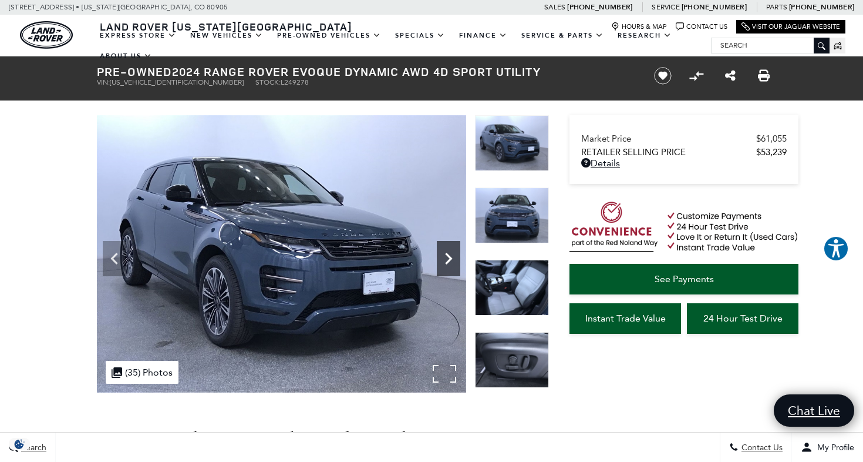
click at [449, 257] on icon "Next" at bounding box center [448, 259] width 7 height 12
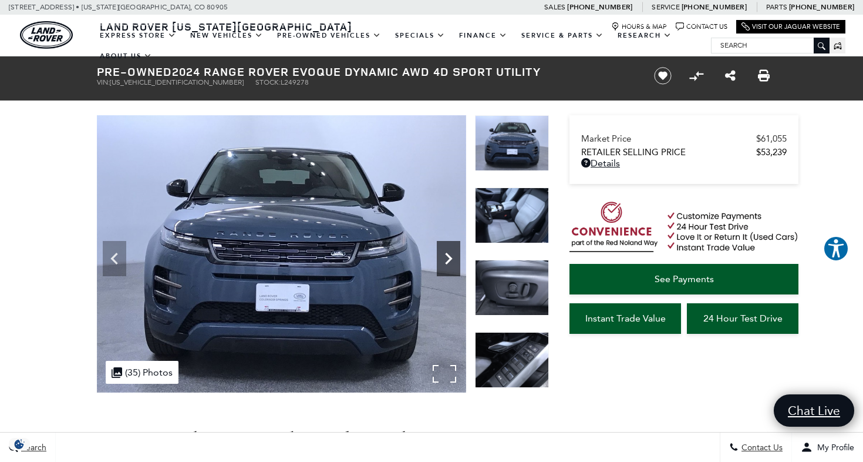
click at [449, 257] on icon "Next" at bounding box center [448, 259] width 7 height 12
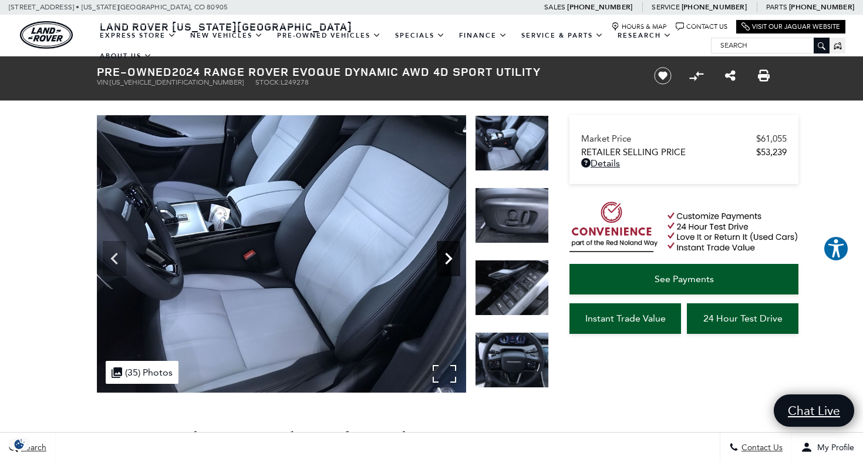
click at [449, 257] on icon "Next" at bounding box center [448, 259] width 7 height 12
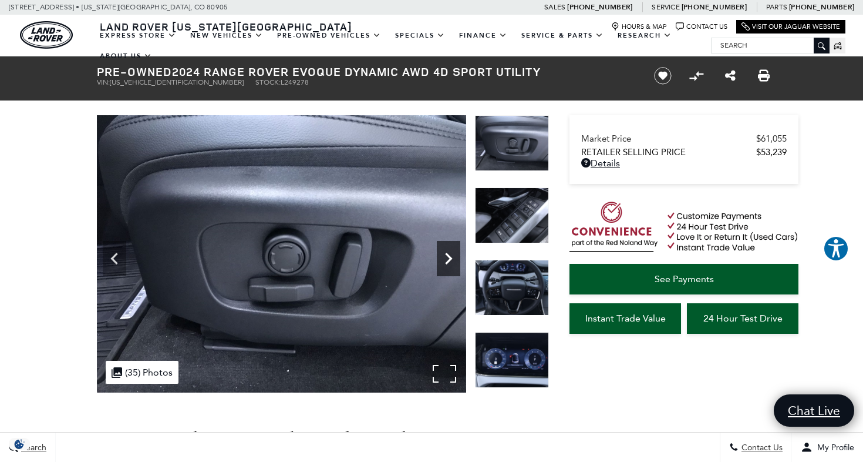
click at [449, 257] on icon "Next" at bounding box center [448, 259] width 7 height 12
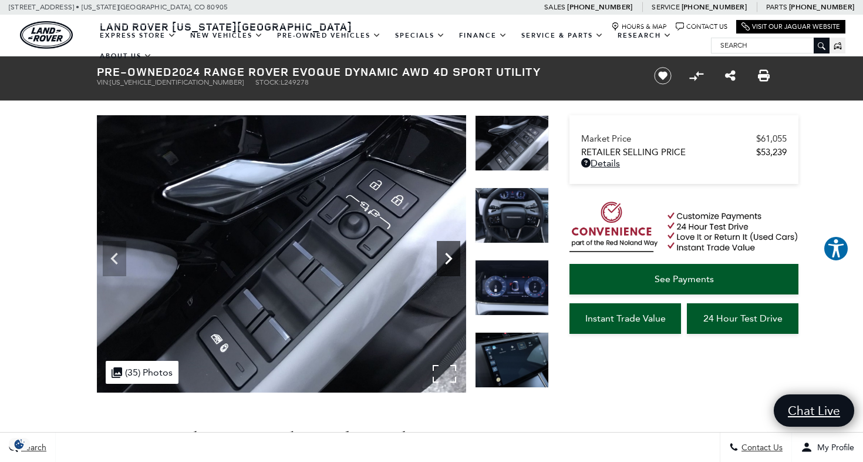
click at [449, 257] on icon "Next" at bounding box center [448, 259] width 7 height 12
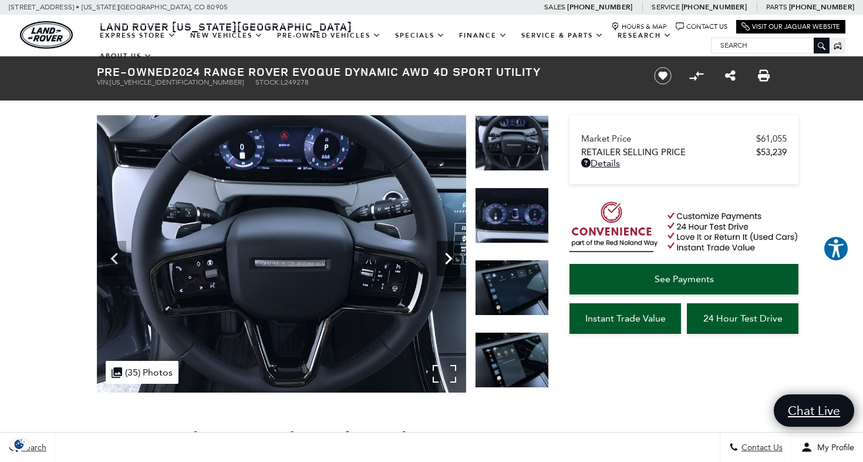
click at [449, 257] on icon "Next" at bounding box center [448, 259] width 7 height 12
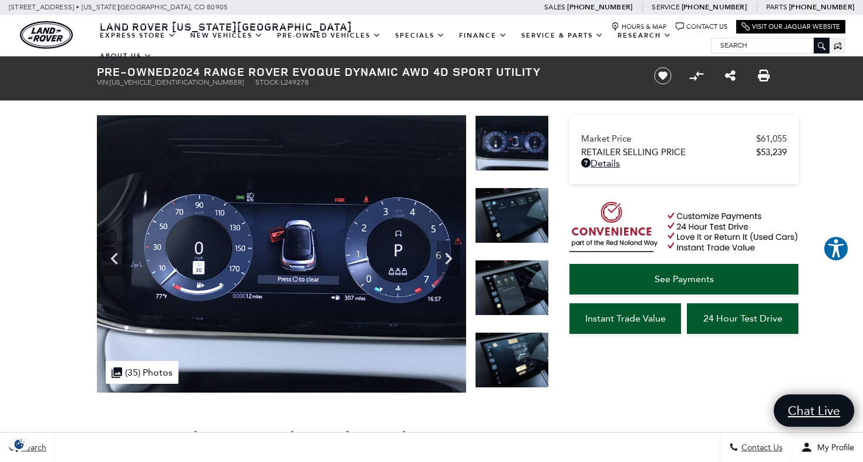
click at [531, 356] on img at bounding box center [512, 360] width 74 height 56
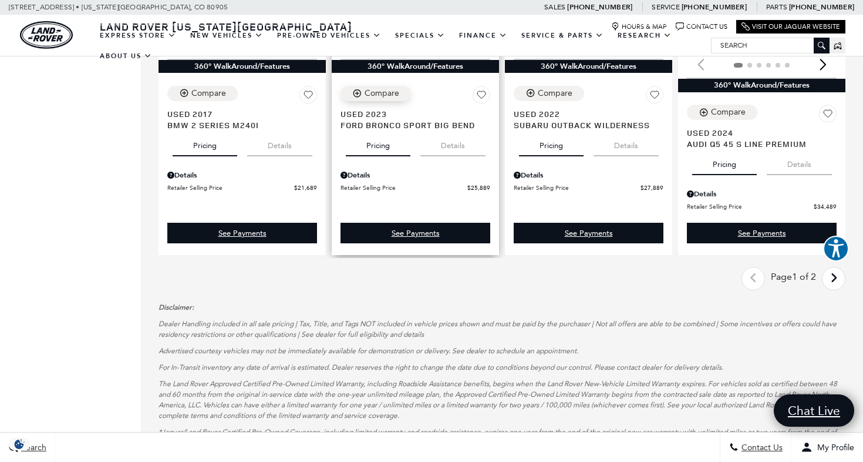
scroll to position [1942, 0]
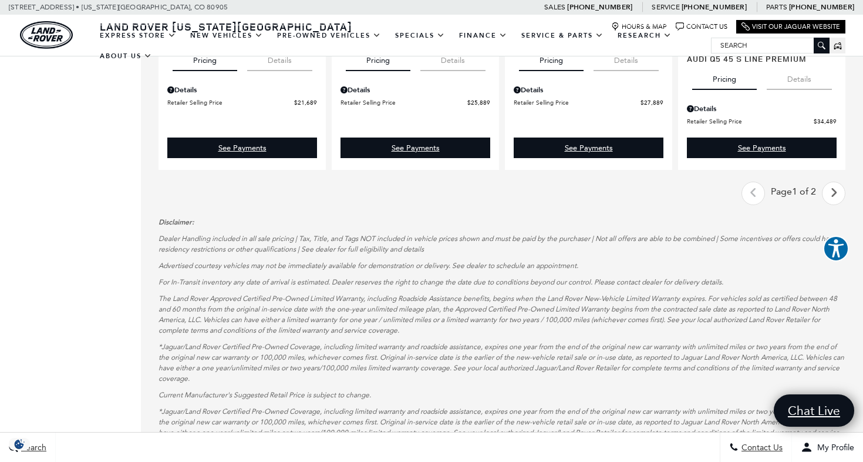
click at [832, 189] on icon "next page" at bounding box center [834, 192] width 8 height 19
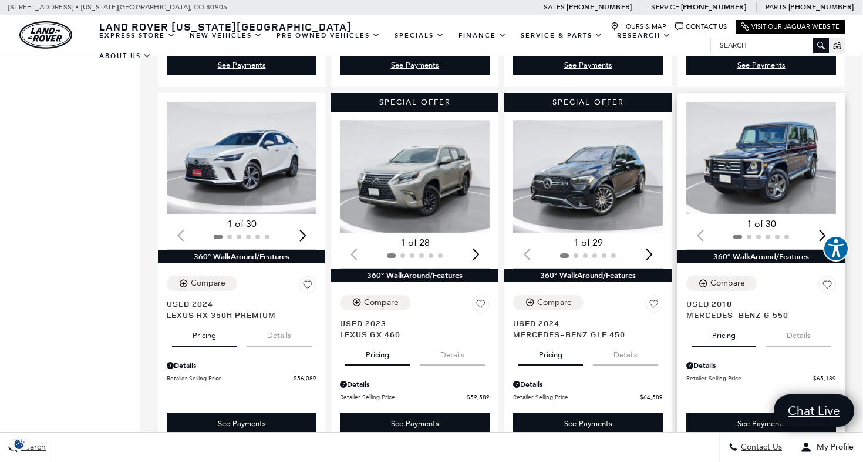
scroll to position [917, 1]
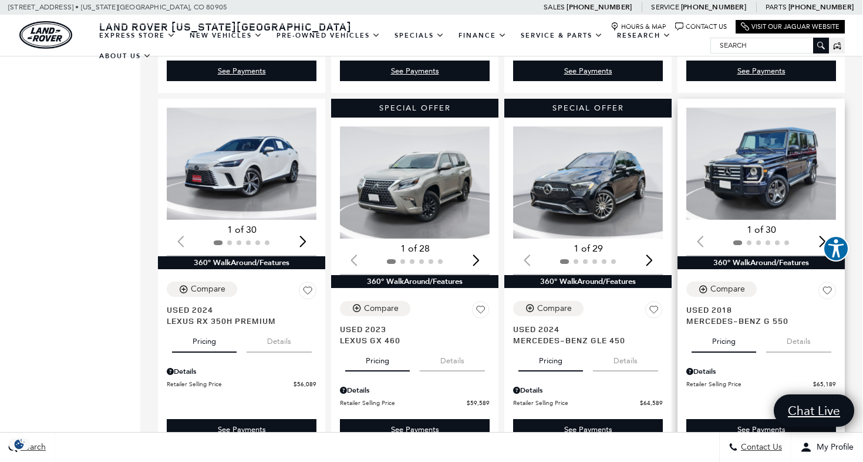
click at [823, 228] on div "Next slide" at bounding box center [823, 241] width 16 height 26
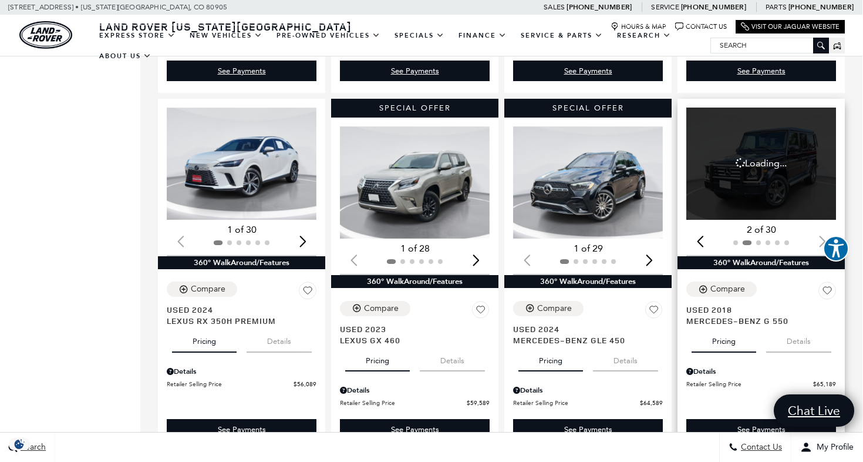
click at [823, 236] on div at bounding box center [762, 242] width 150 height 13
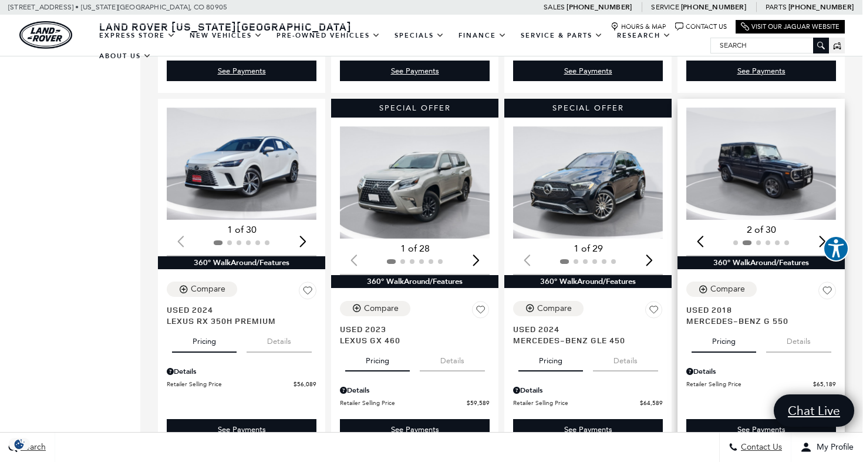
click at [823, 228] on div "Next slide" at bounding box center [823, 241] width 16 height 26
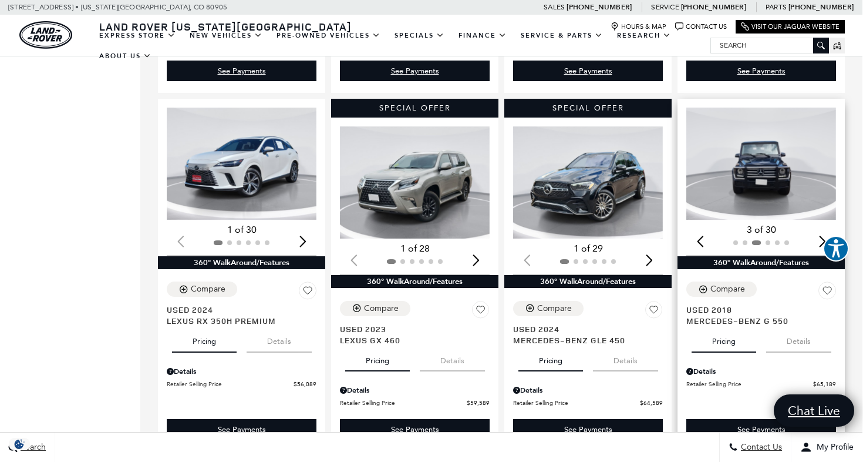
click at [823, 228] on div "Next slide" at bounding box center [823, 241] width 16 height 26
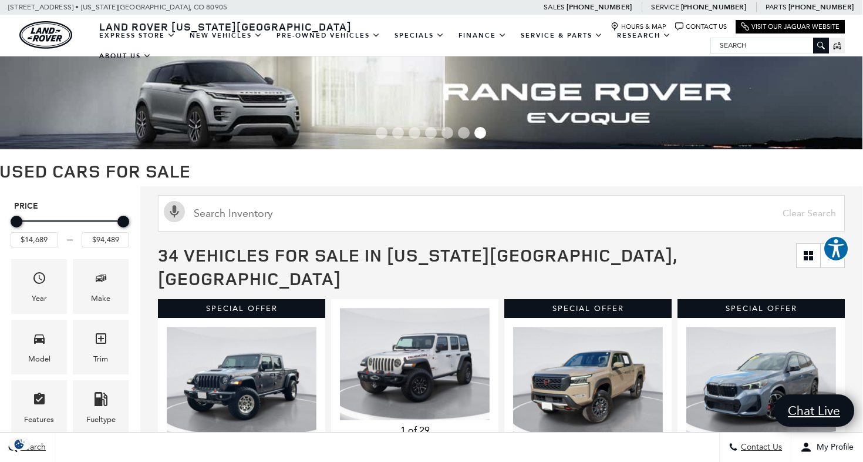
scroll to position [0, 1]
